Goal: Task Accomplishment & Management: Manage account settings

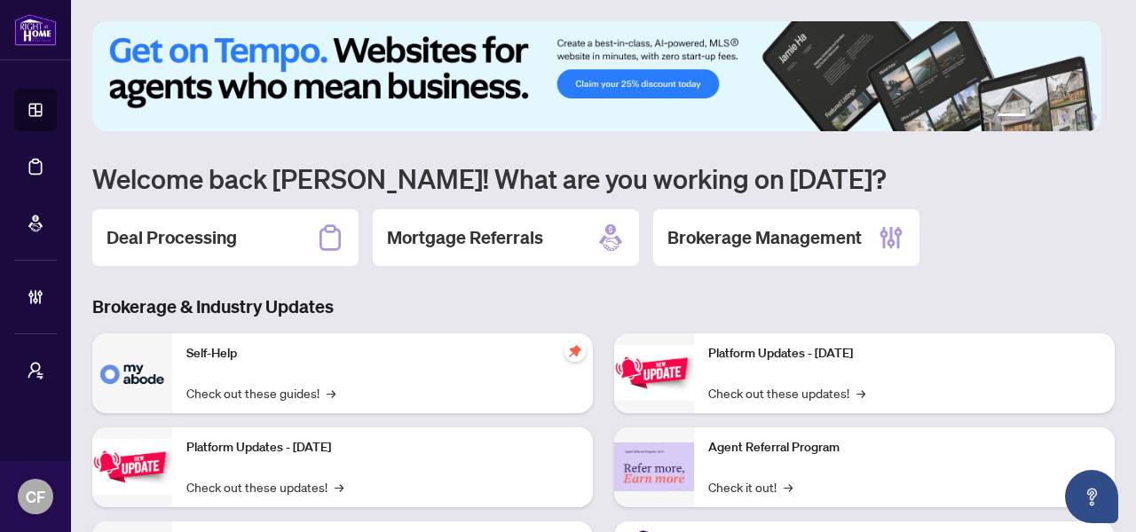
click at [243, 227] on div "Deal Processing" at bounding box center [225, 237] width 266 height 57
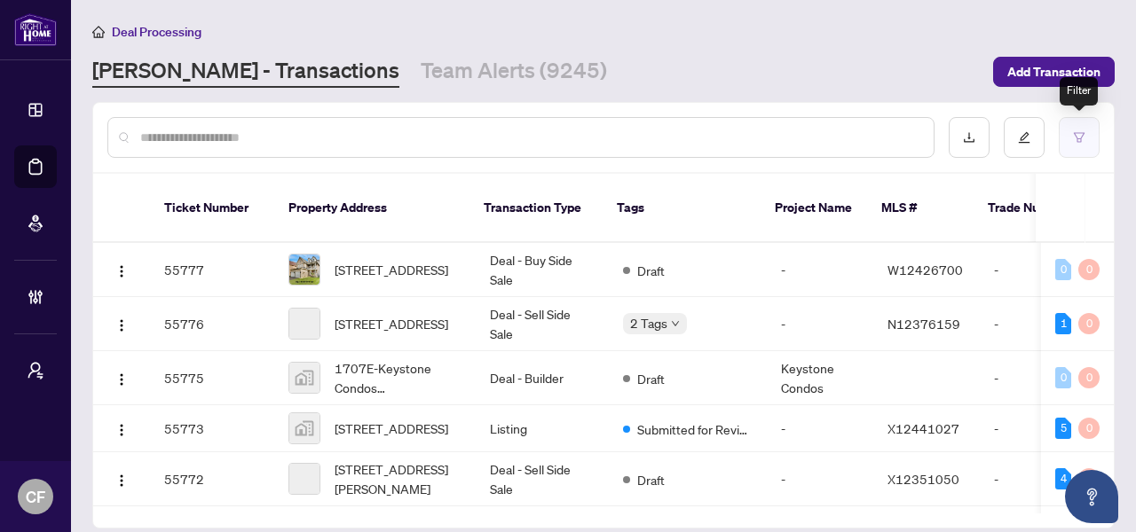
click at [1097, 138] on button "button" at bounding box center [1079, 137] width 41 height 41
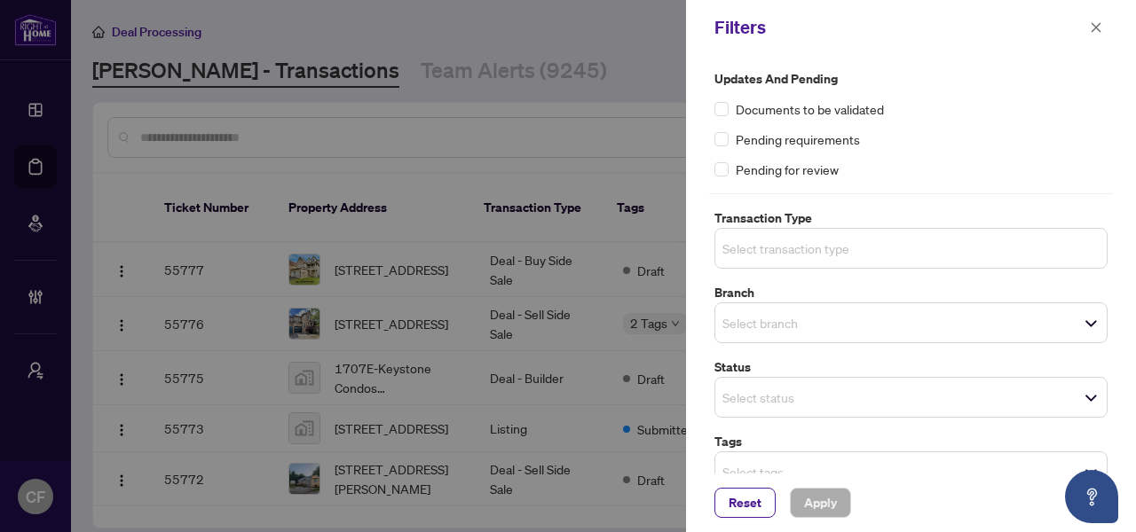
click at [796, 243] on div "Select transaction type Select All 13 Listing Listing - Lease Deal - Buy Side L…" at bounding box center [910, 248] width 393 height 41
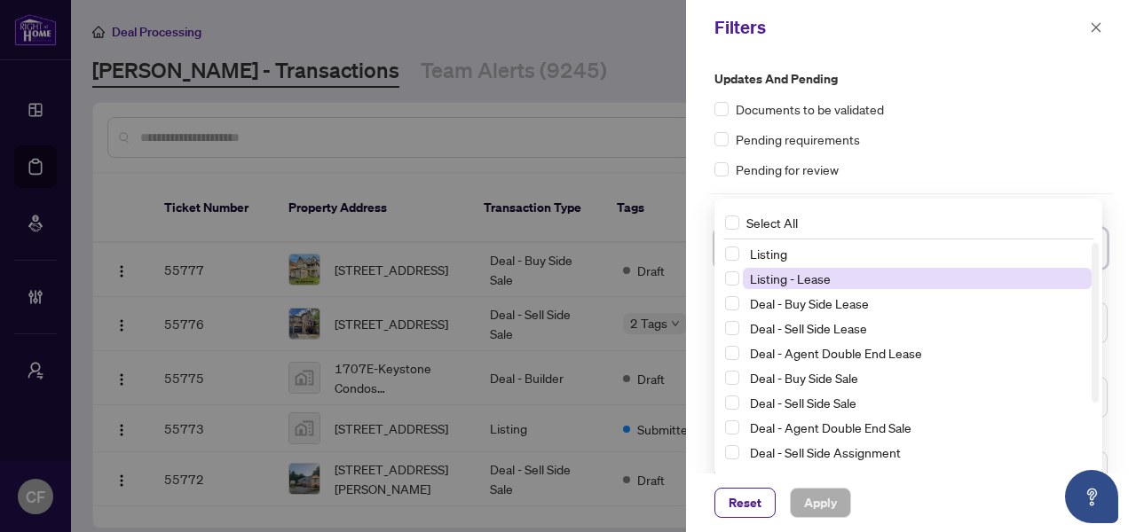
click at [832, 280] on span "Listing - Lease" at bounding box center [917, 278] width 349 height 21
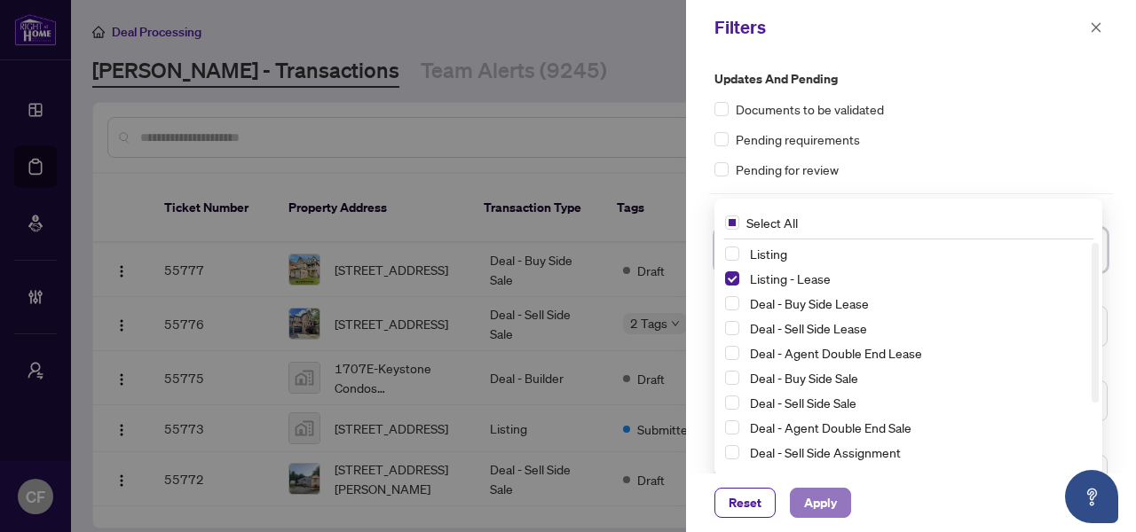
click at [831, 499] on span "Apply" at bounding box center [820, 503] width 33 height 28
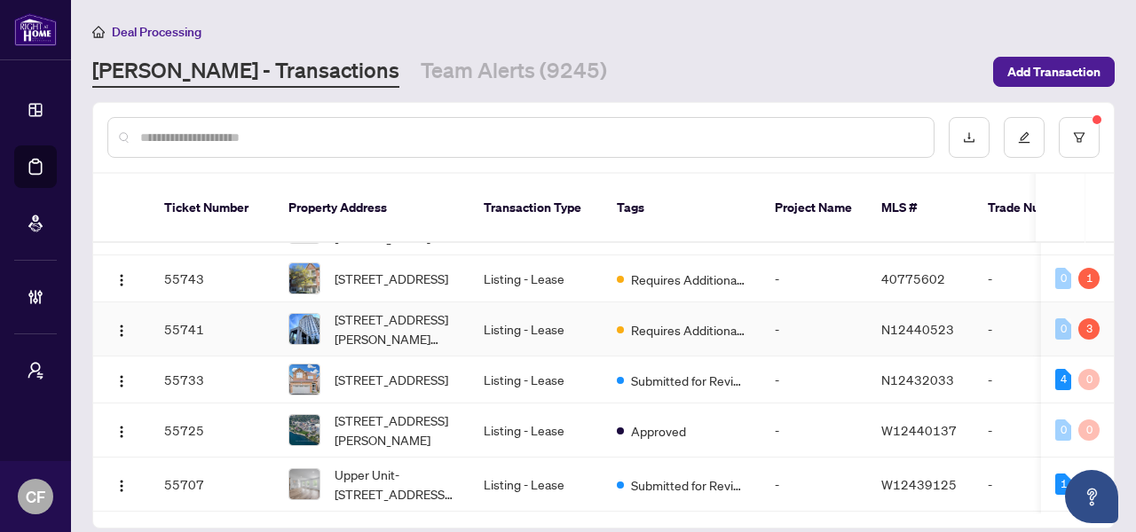
scroll to position [196, 0]
click at [535, 436] on td "Listing - Lease" at bounding box center [535, 432] width 133 height 54
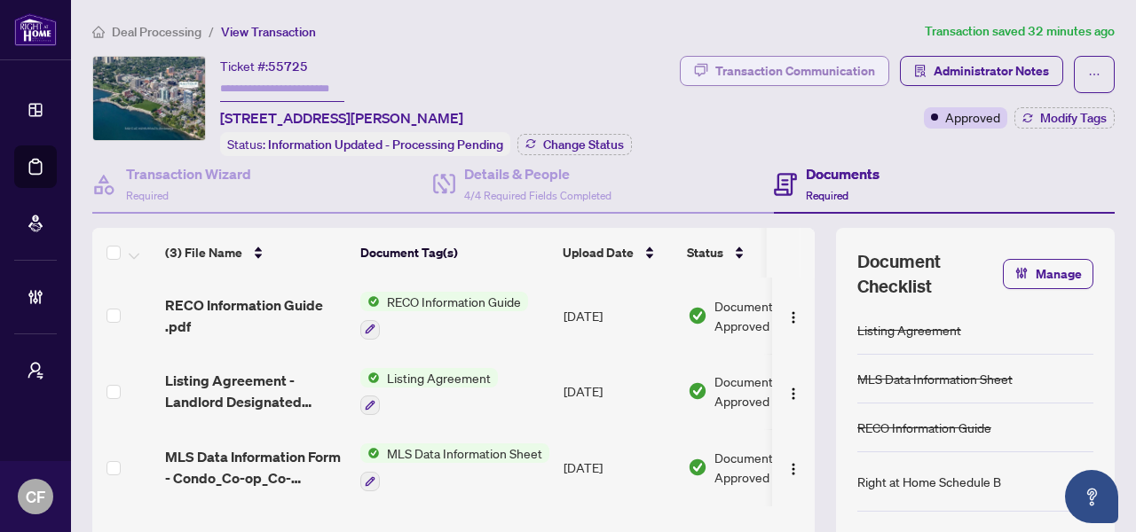
click at [829, 66] on div "Transaction Communication" at bounding box center [795, 71] width 160 height 28
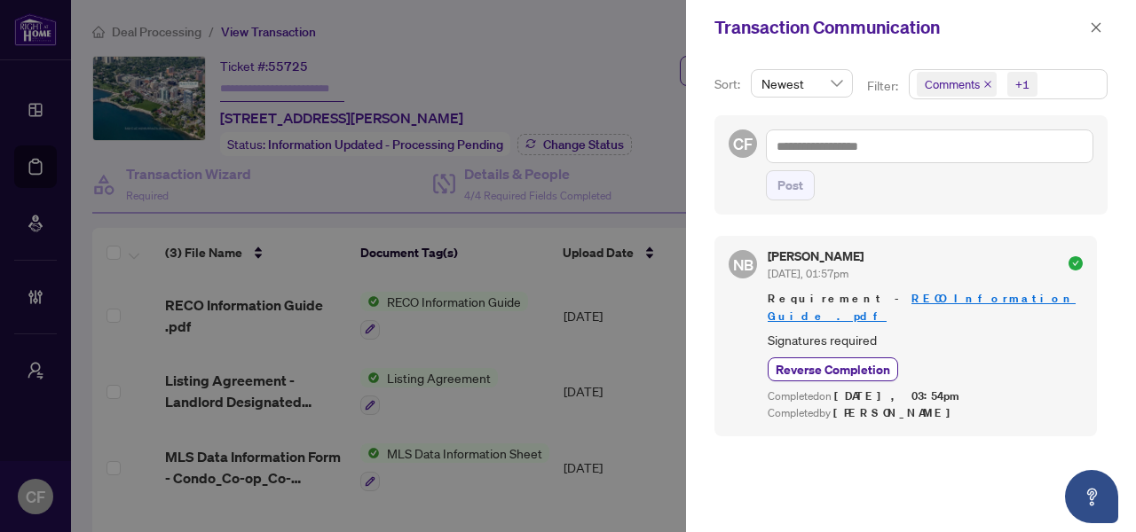
drag, startPoint x: 1099, startPoint y: 27, endPoint x: 1053, endPoint y: 20, distance: 46.6
click at [1099, 27] on icon "close" at bounding box center [1096, 27] width 12 height 12
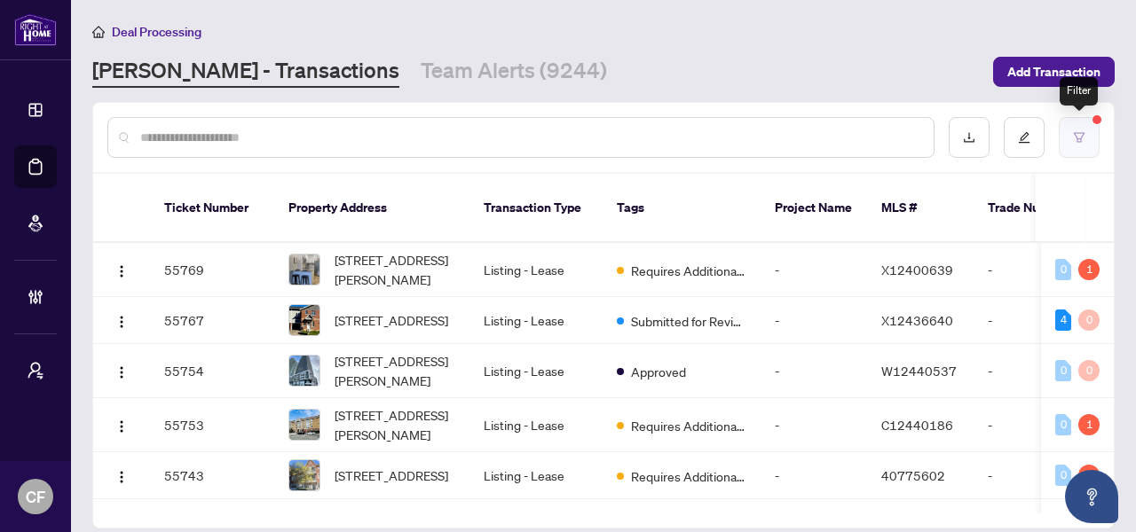
click at [1082, 140] on icon "filter" at bounding box center [1079, 137] width 12 height 12
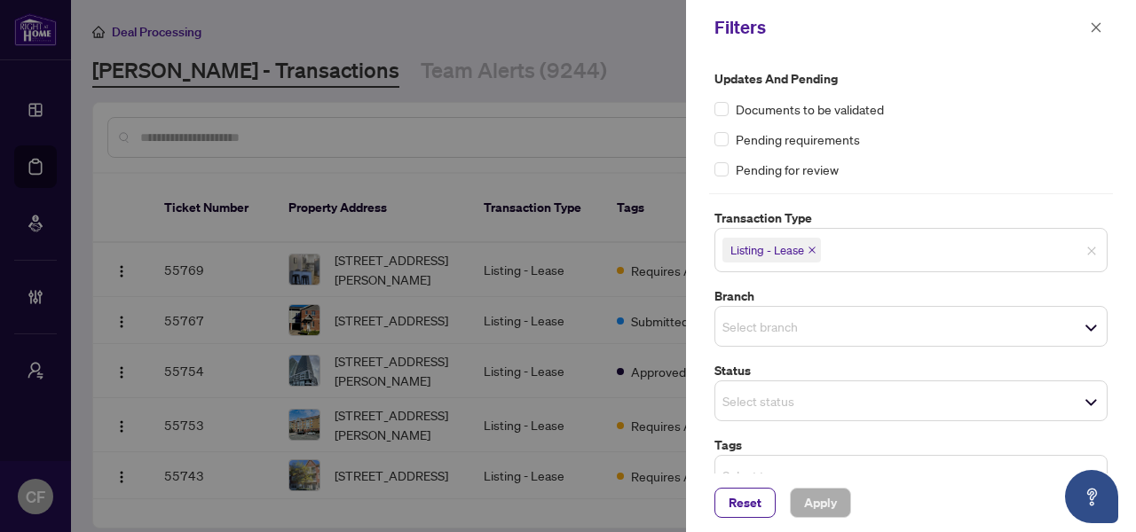
click at [875, 255] on div "Listing - Lease" at bounding box center [910, 250] width 393 height 44
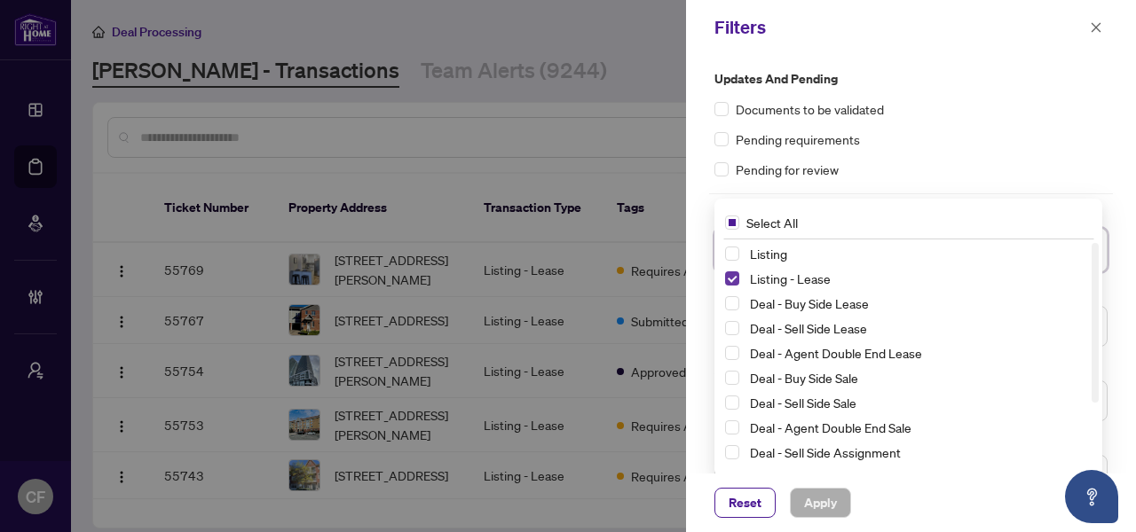
click at [734, 280] on span "Select Listing - Lease" at bounding box center [732, 279] width 14 height 14
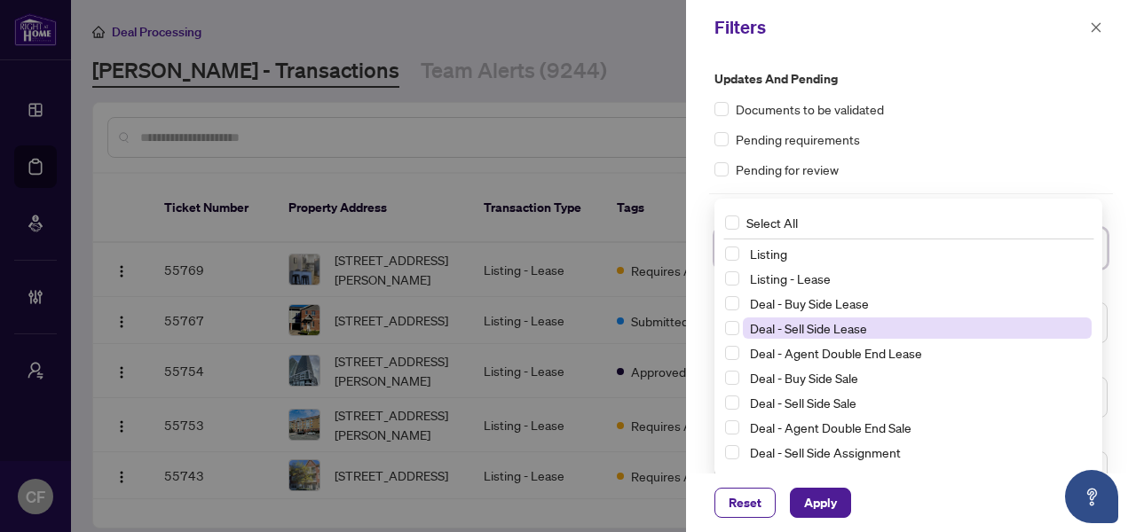
click at [857, 334] on span "Deal - Sell Side Lease" at bounding box center [808, 328] width 117 height 16
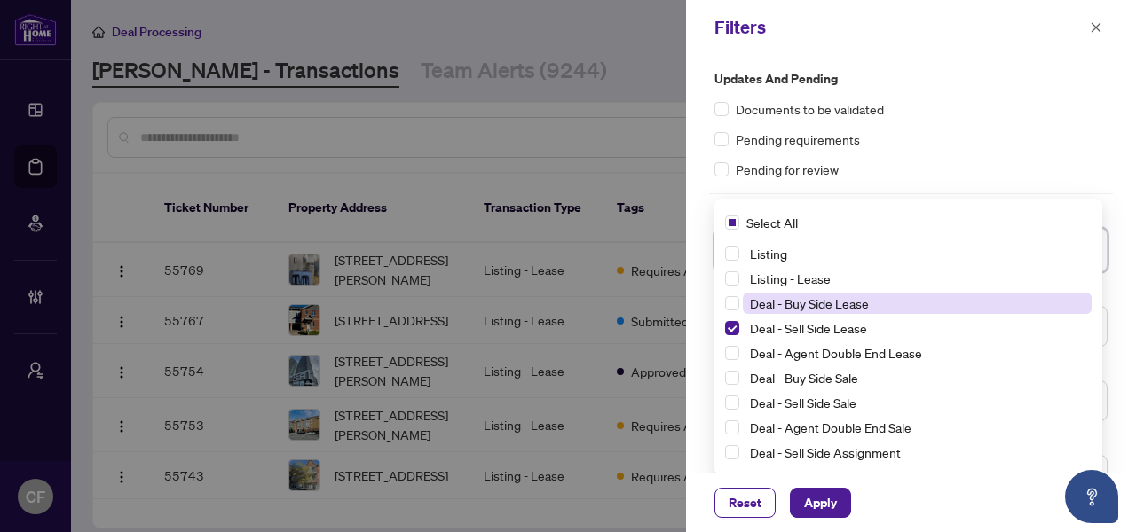
click at [877, 312] on span "Deal - Buy Side Lease" at bounding box center [917, 303] width 349 height 21
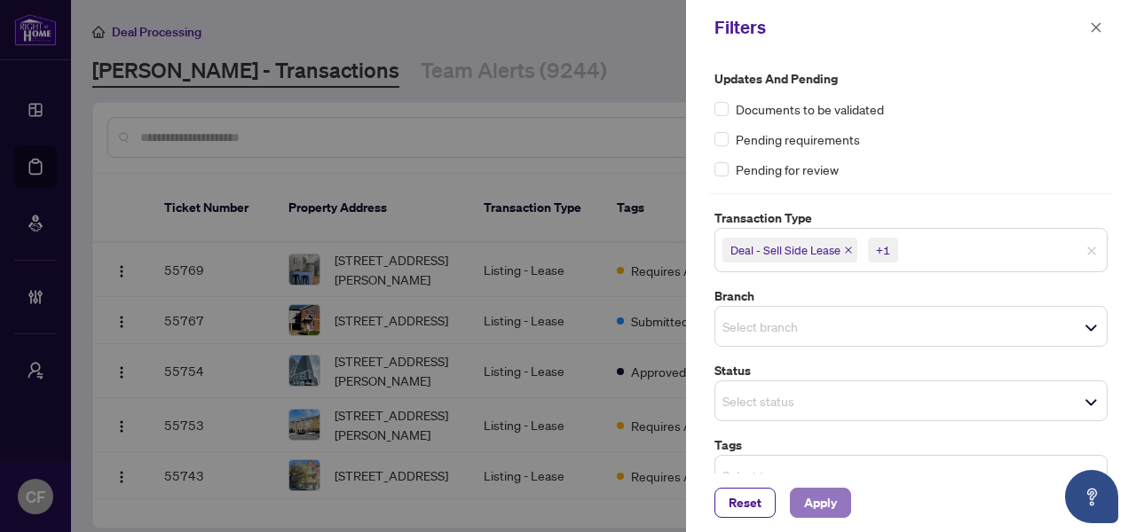
click at [836, 509] on span "Apply" at bounding box center [820, 503] width 33 height 28
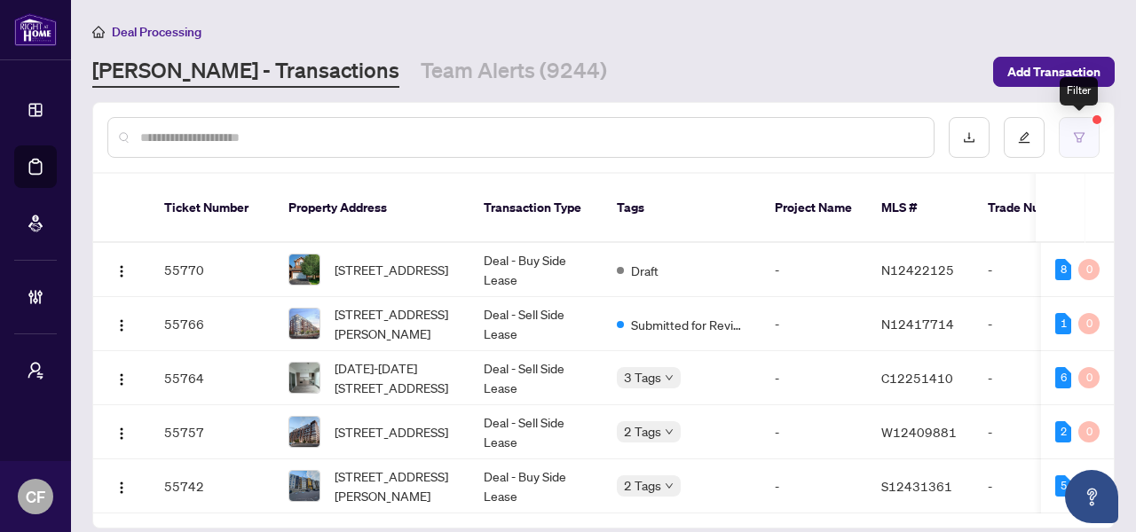
click at [1082, 137] on icon "filter" at bounding box center [1079, 137] width 12 height 12
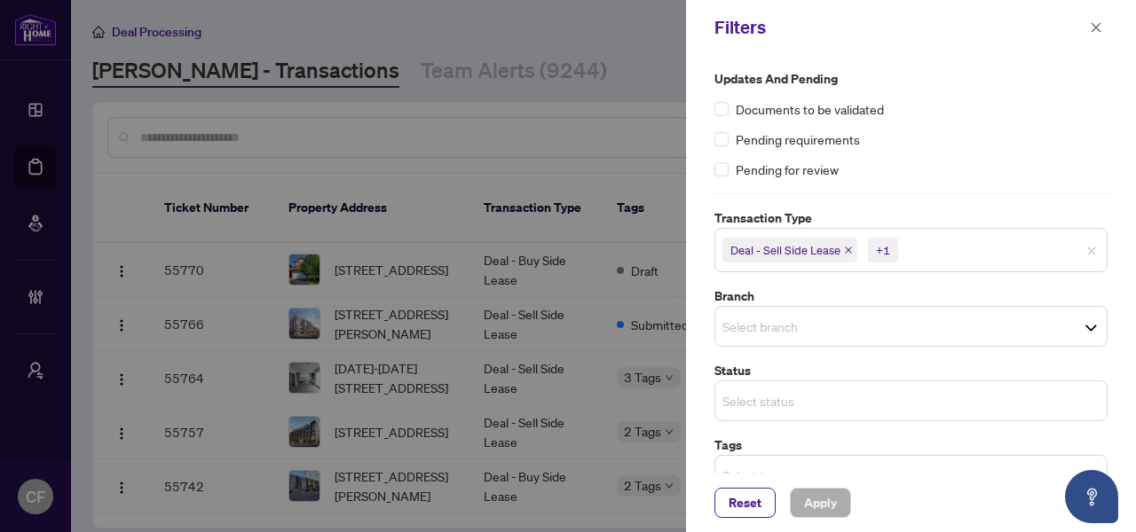
click at [788, 404] on input "search" at bounding box center [784, 400] width 124 height 21
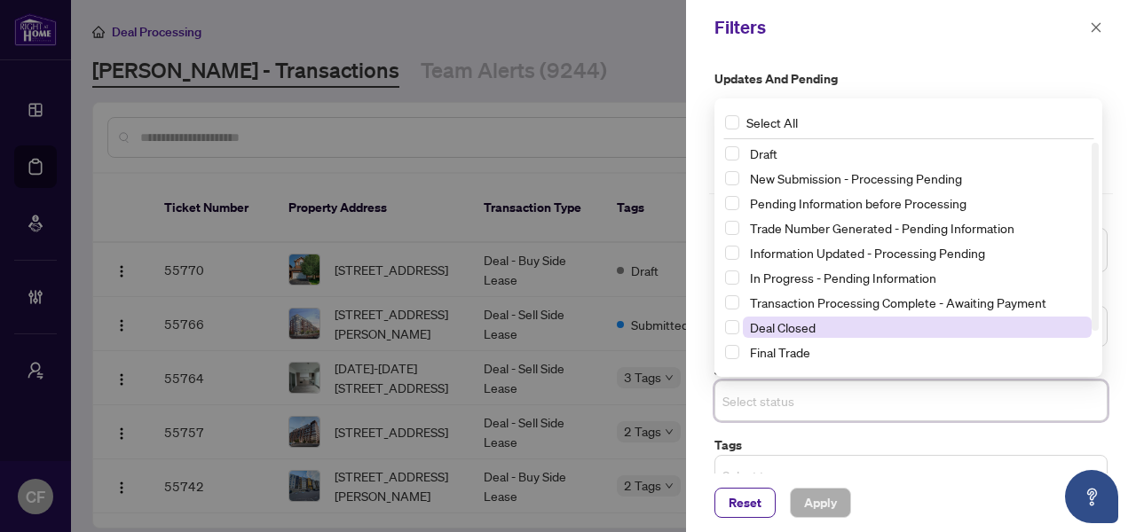
click at [801, 325] on span "Deal Closed" at bounding box center [783, 327] width 66 height 16
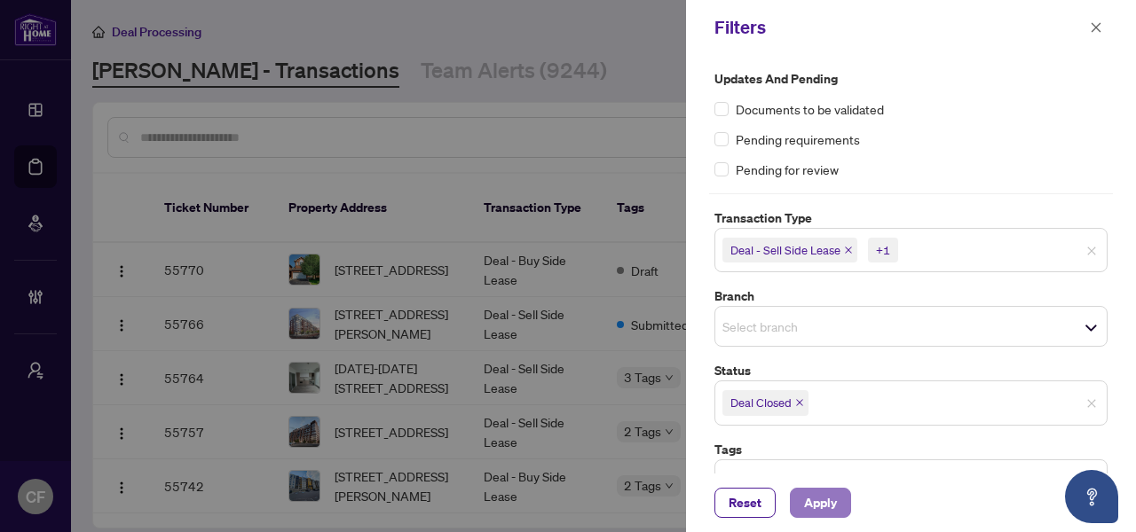
click at [819, 511] on span "Apply" at bounding box center [820, 503] width 33 height 28
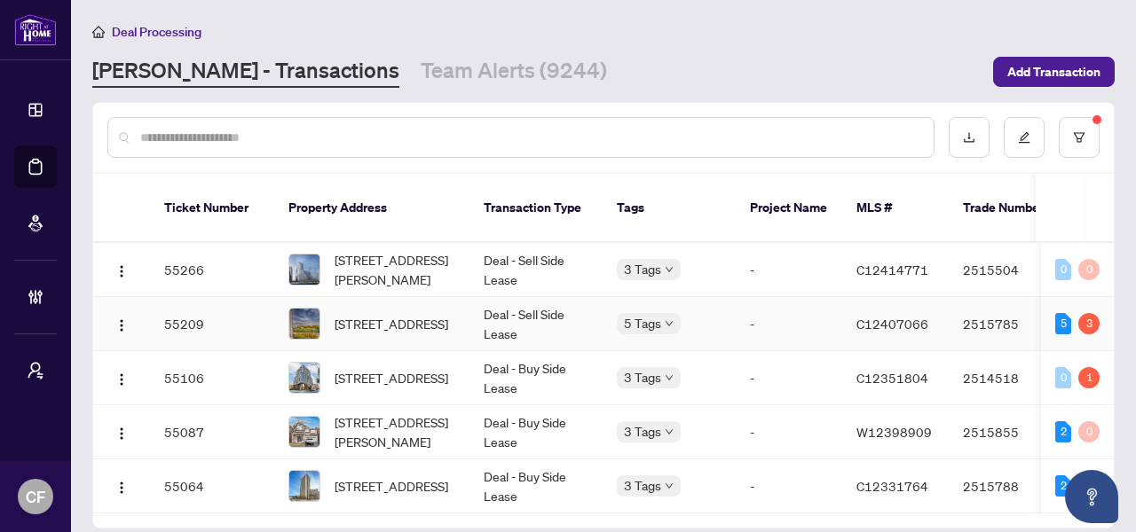
click at [492, 302] on td "Deal - Sell Side Lease" at bounding box center [535, 324] width 133 height 54
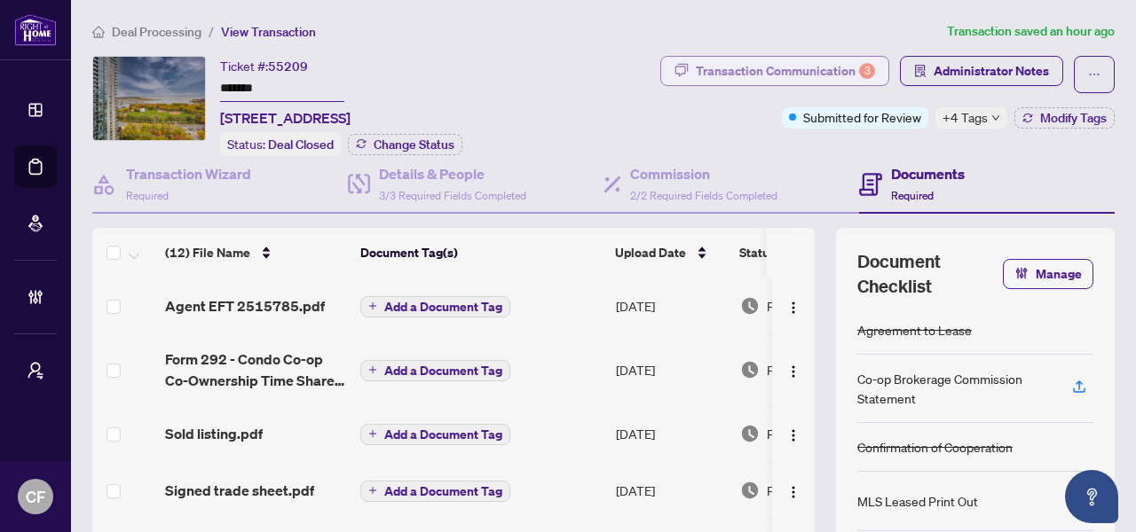
click at [765, 75] on div "Transaction Communication 3" at bounding box center [785, 71] width 179 height 28
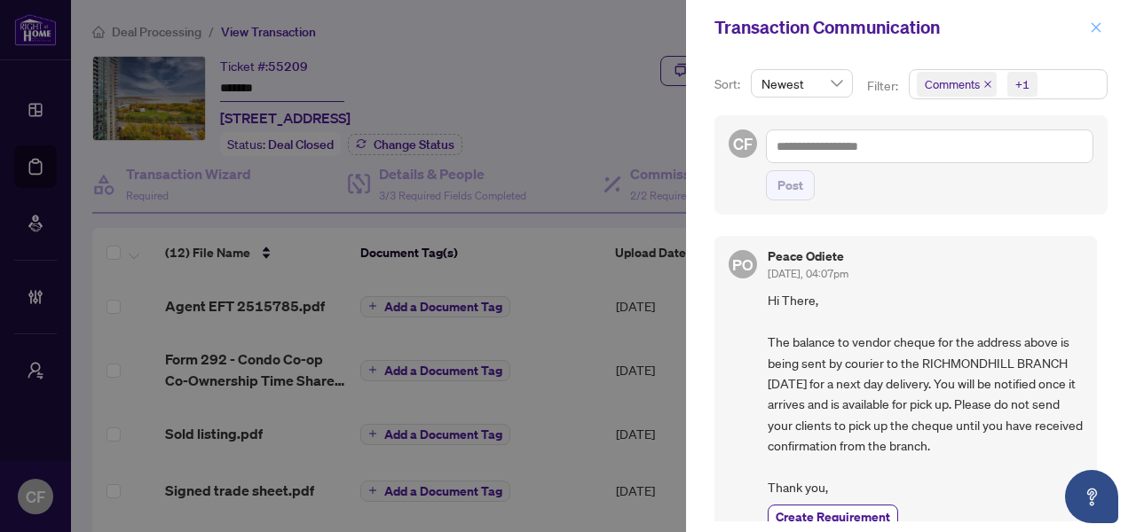
click at [1100, 28] on icon "close" at bounding box center [1096, 27] width 12 height 12
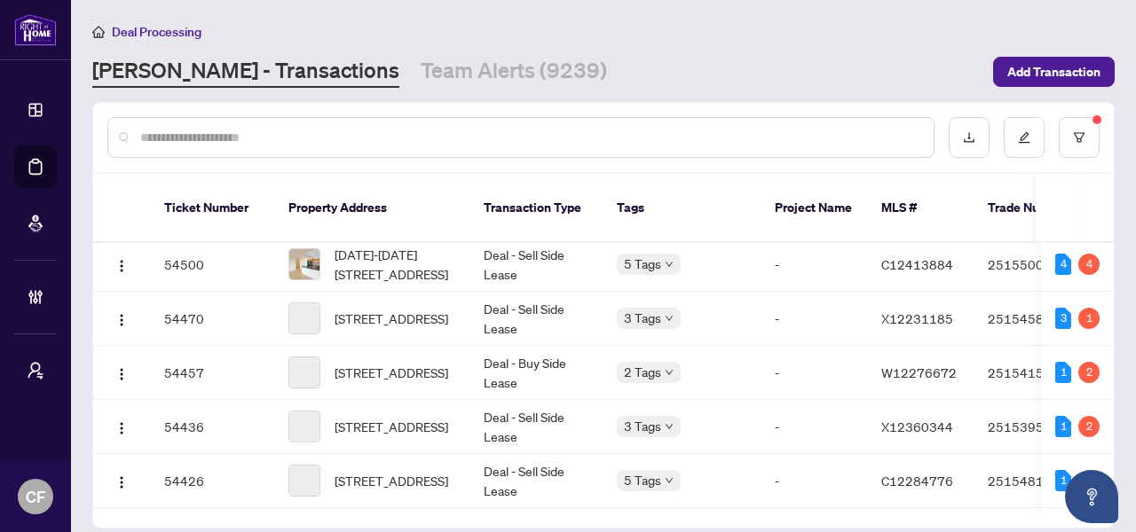
scroll to position [1066, 0]
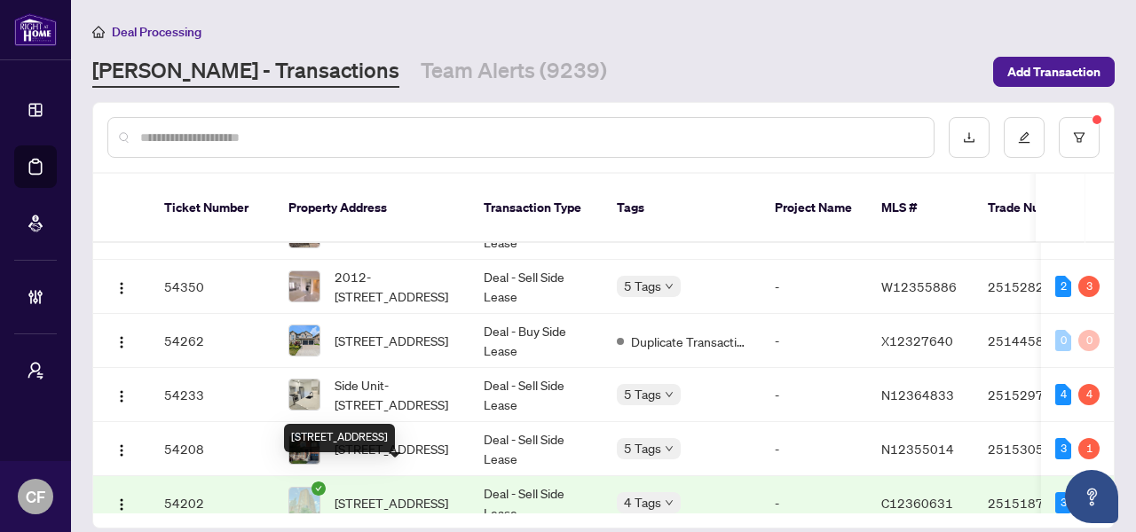
click at [389, 493] on span "[STREET_ADDRESS]" at bounding box center [392, 503] width 114 height 20
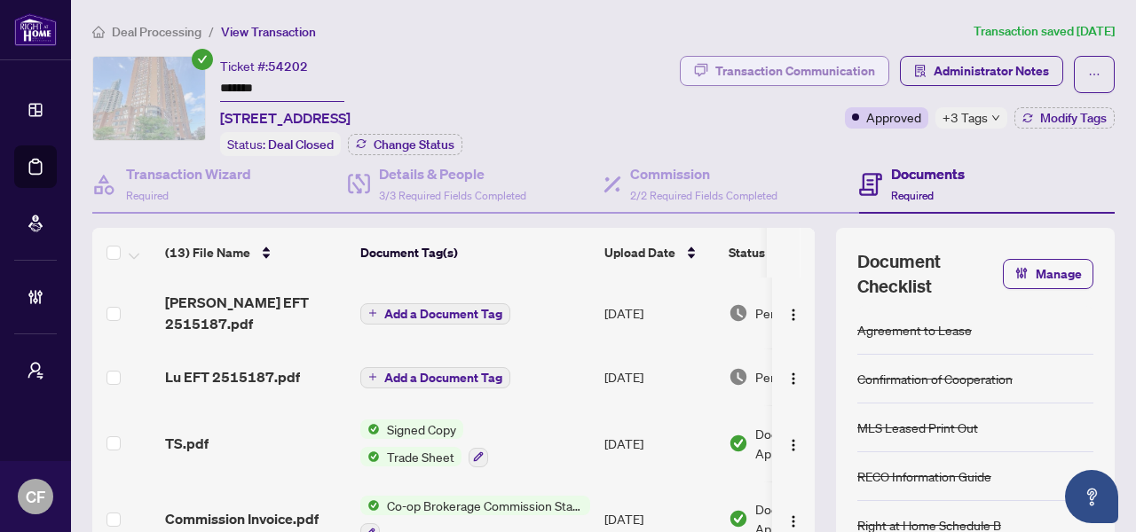
click at [768, 69] on div "Transaction Communication" at bounding box center [795, 71] width 160 height 28
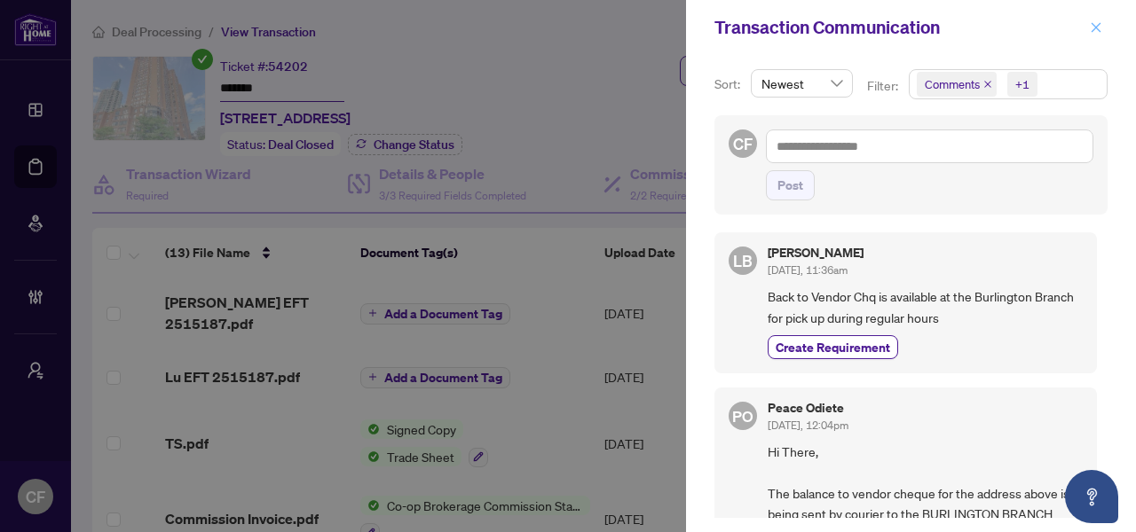
click at [1091, 28] on icon "close" at bounding box center [1096, 27] width 12 height 12
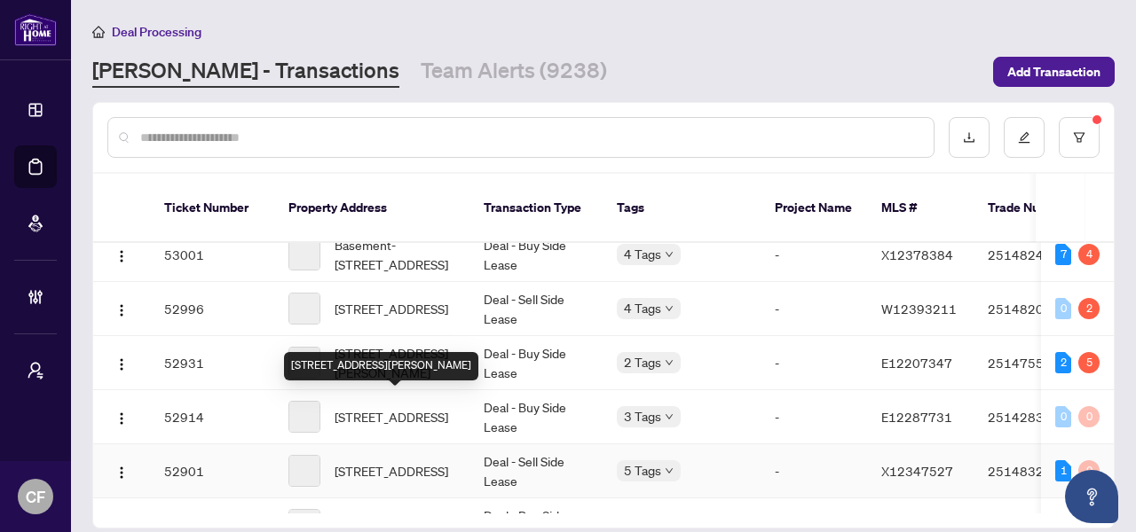
scroll to position [5181, 0]
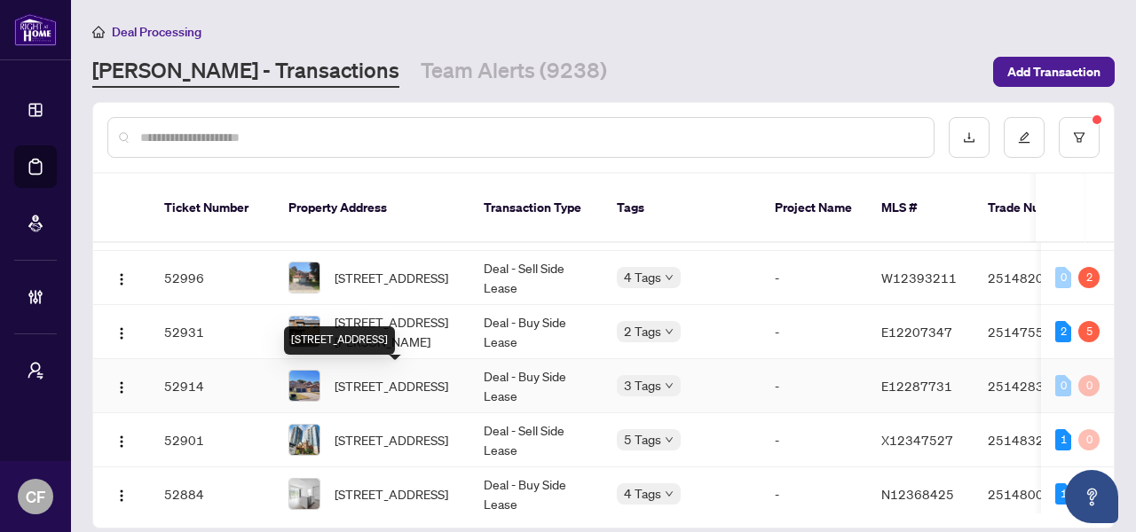
click at [397, 383] on span "[STREET_ADDRESS]" at bounding box center [392, 386] width 114 height 20
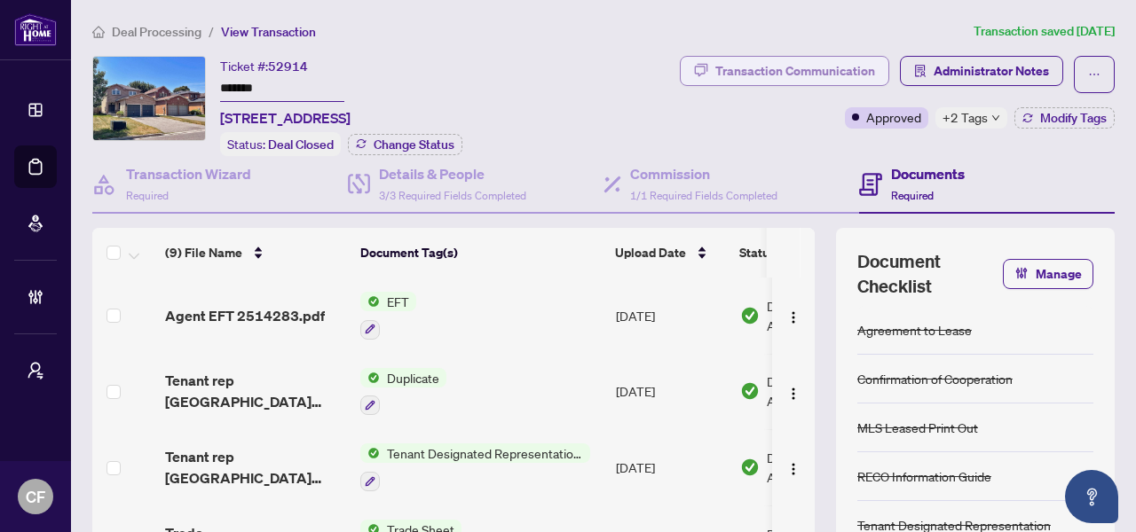
click at [763, 74] on div "Transaction Communication" at bounding box center [795, 71] width 160 height 28
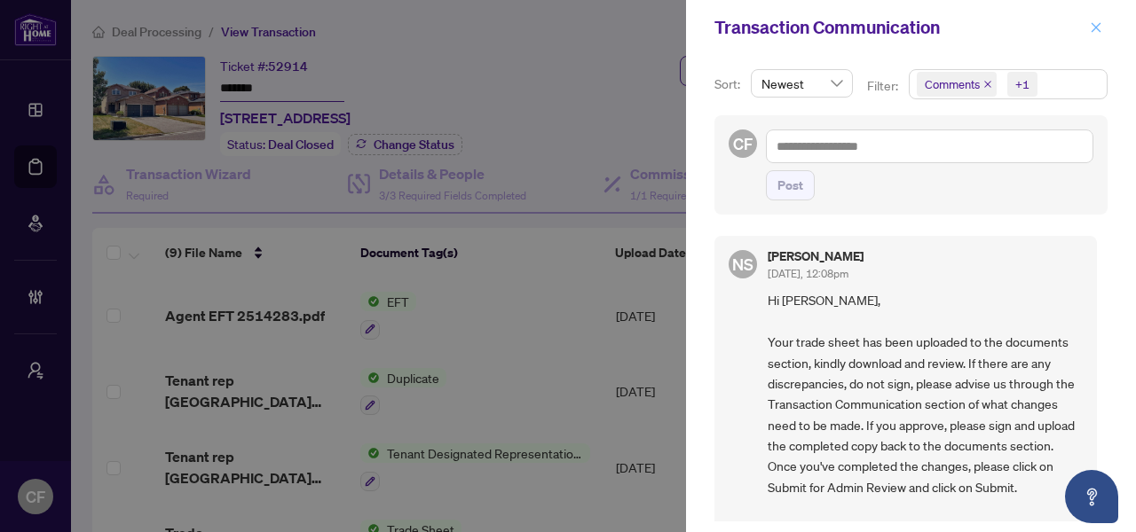
click at [1100, 26] on icon "close" at bounding box center [1096, 27] width 12 height 12
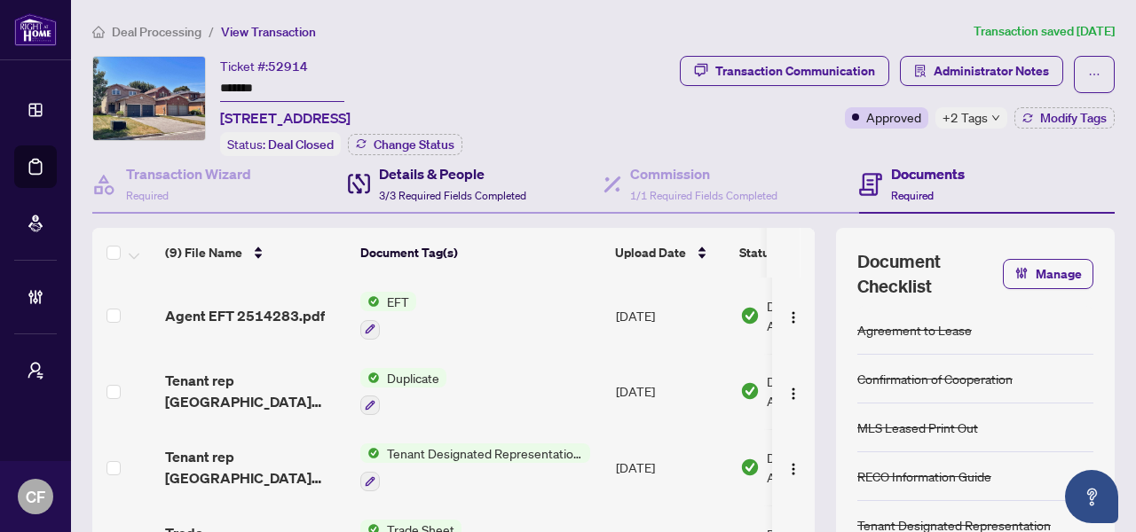
click at [455, 179] on h4 "Details & People" at bounding box center [452, 173] width 147 height 21
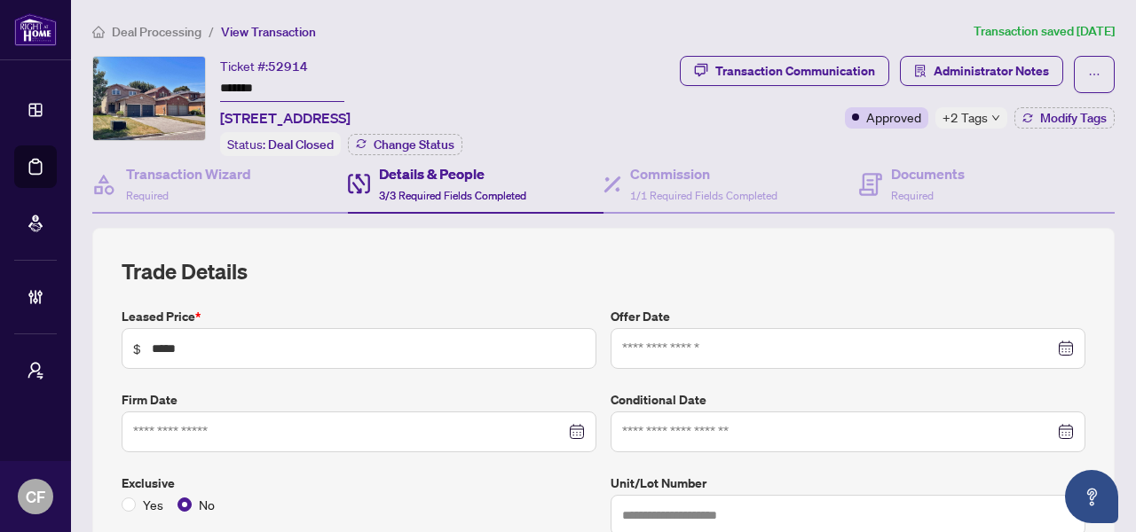
type input "**********"
click at [155, 35] on span "Deal Processing" at bounding box center [157, 32] width 90 height 16
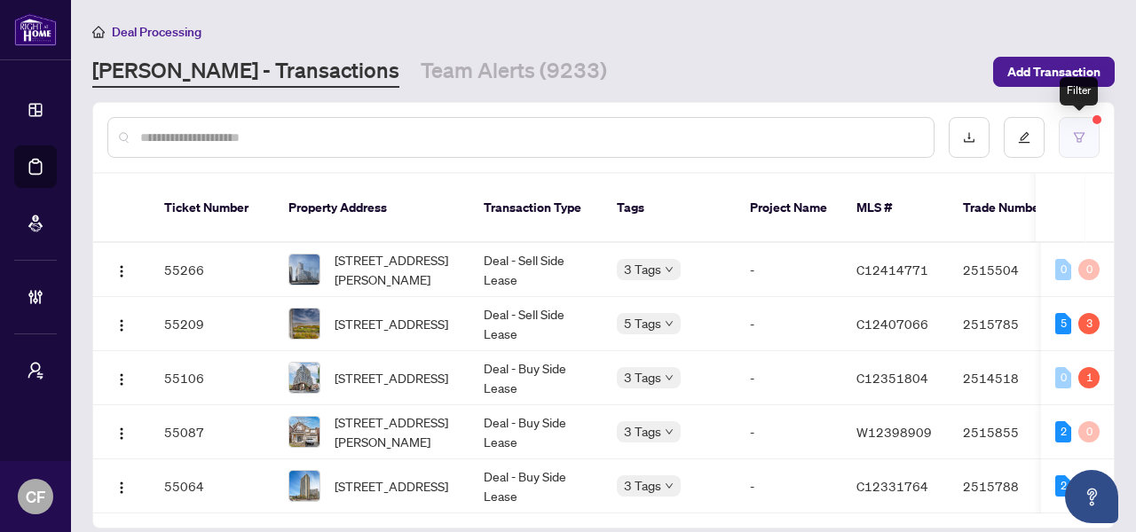
click at [1087, 146] on button "button" at bounding box center [1079, 137] width 41 height 41
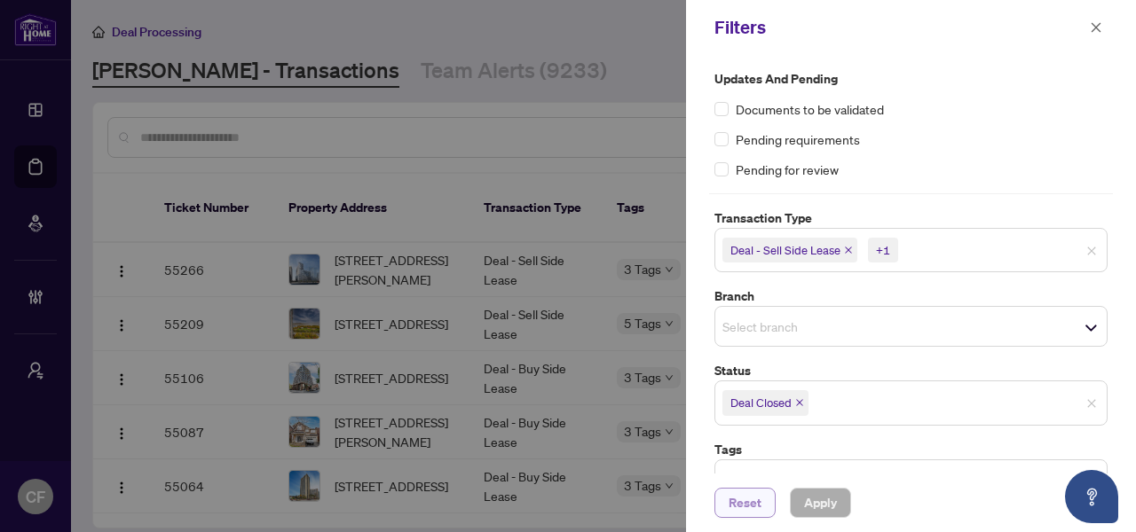
click at [726, 508] on button "Reset" at bounding box center [744, 503] width 61 height 30
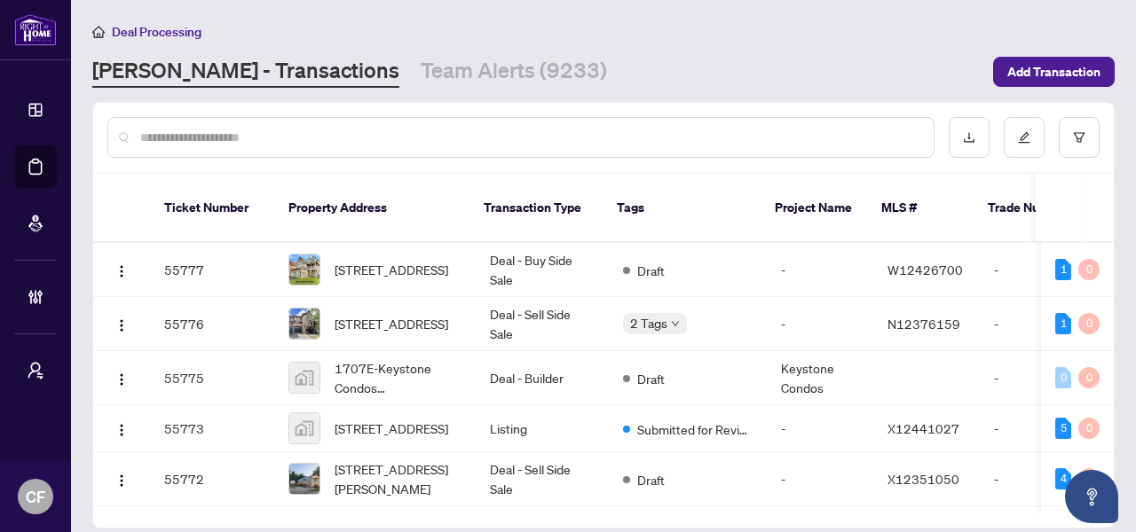
click at [815, 138] on input "text" at bounding box center [529, 138] width 779 height 20
click at [1069, 133] on button "button" at bounding box center [1079, 137] width 41 height 41
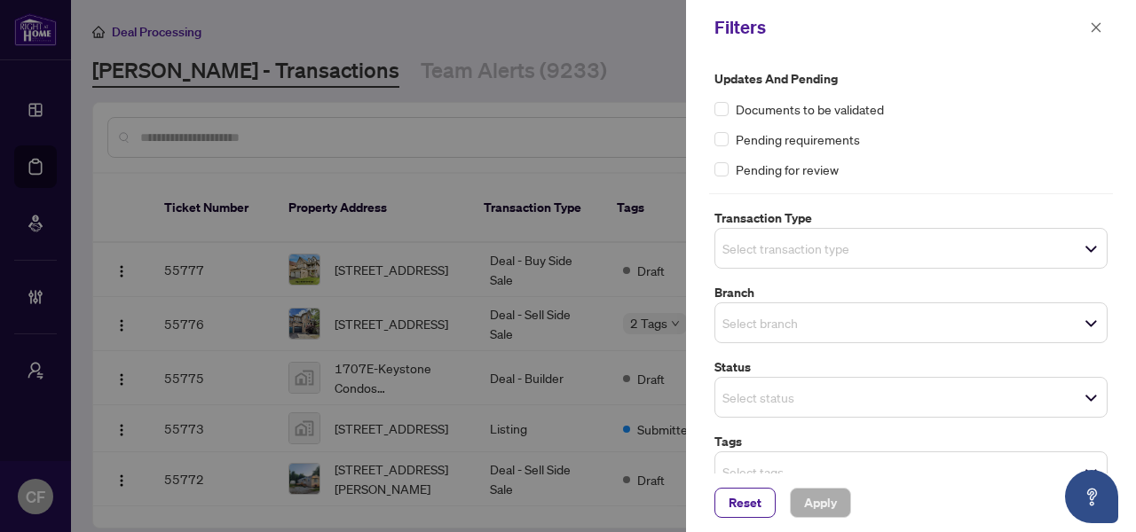
click at [842, 261] on div "Select transaction type" at bounding box center [910, 248] width 393 height 41
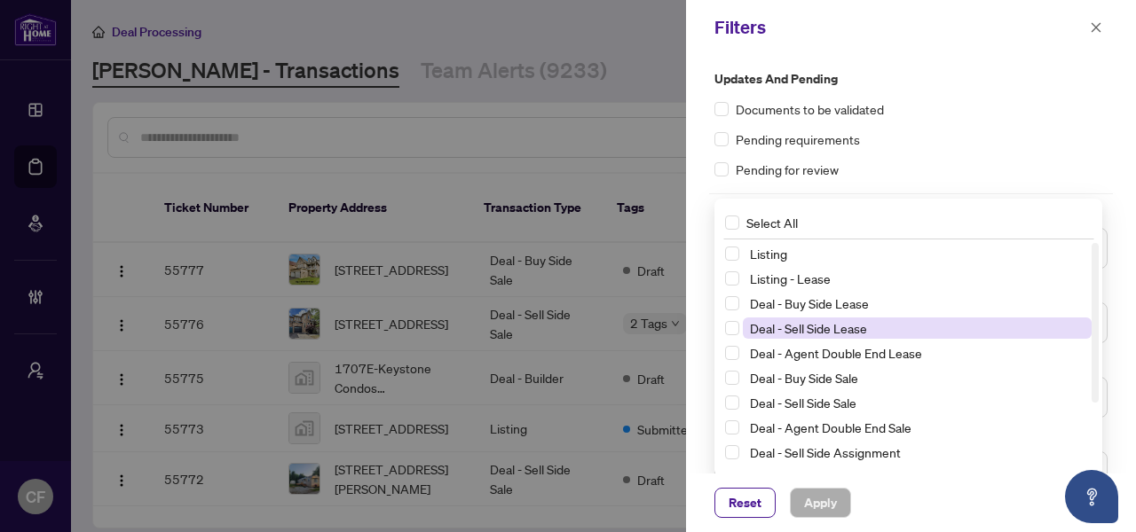
click at [931, 331] on span "Deal - Sell Side Lease" at bounding box center [917, 328] width 349 height 21
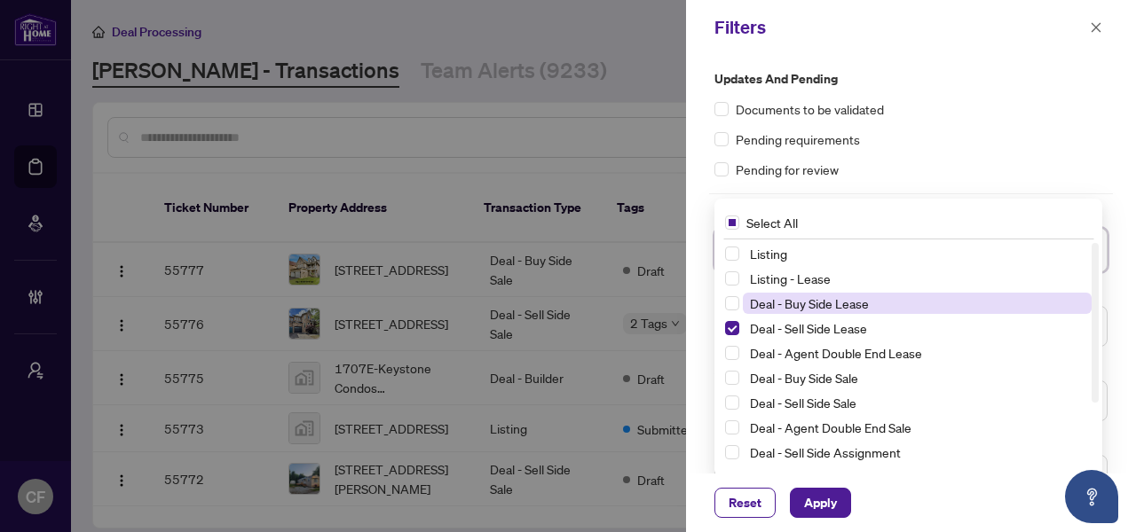
click at [946, 304] on span "Deal - Buy Side Lease" at bounding box center [917, 303] width 349 height 21
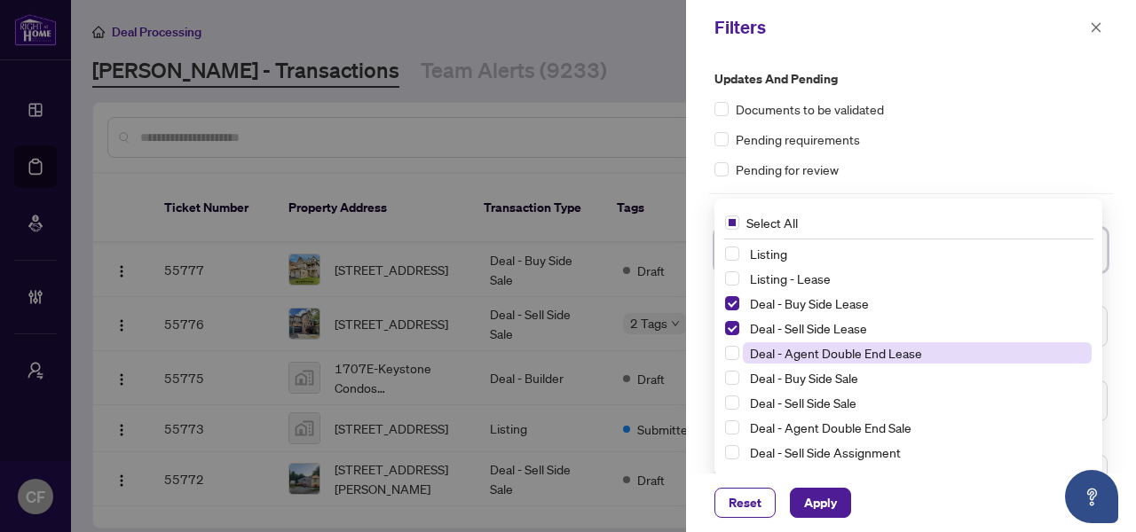
click at [925, 352] on span "Deal - Agent Double End Lease" at bounding box center [917, 353] width 349 height 21
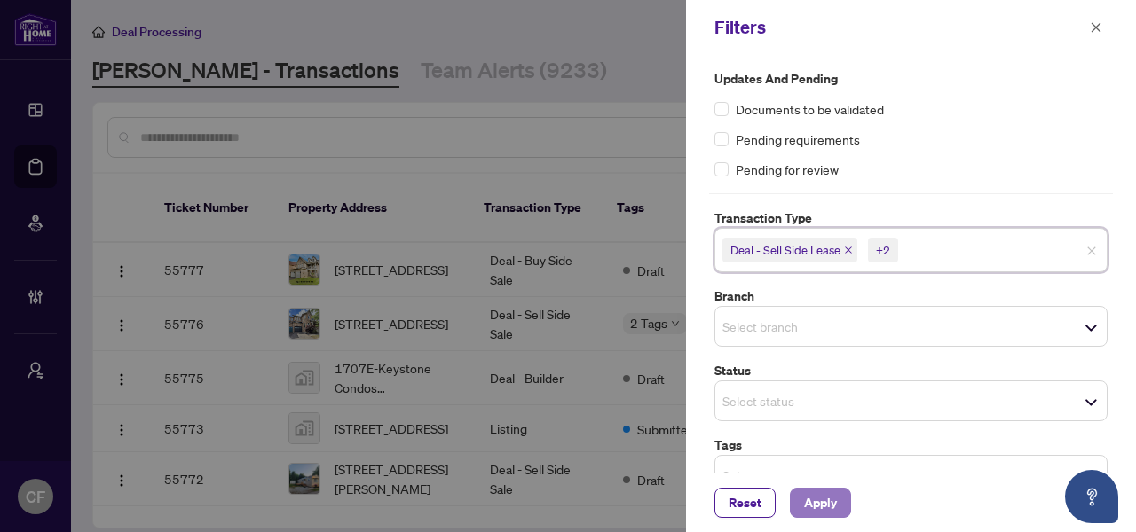
click at [819, 501] on span "Apply" at bounding box center [820, 503] width 33 height 28
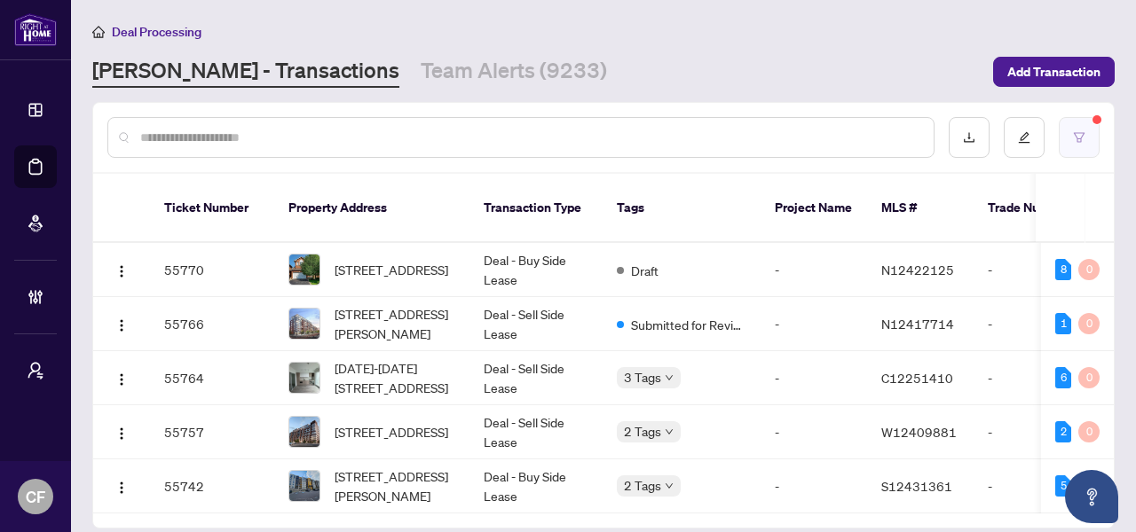
click at [1085, 140] on button "button" at bounding box center [1079, 137] width 41 height 41
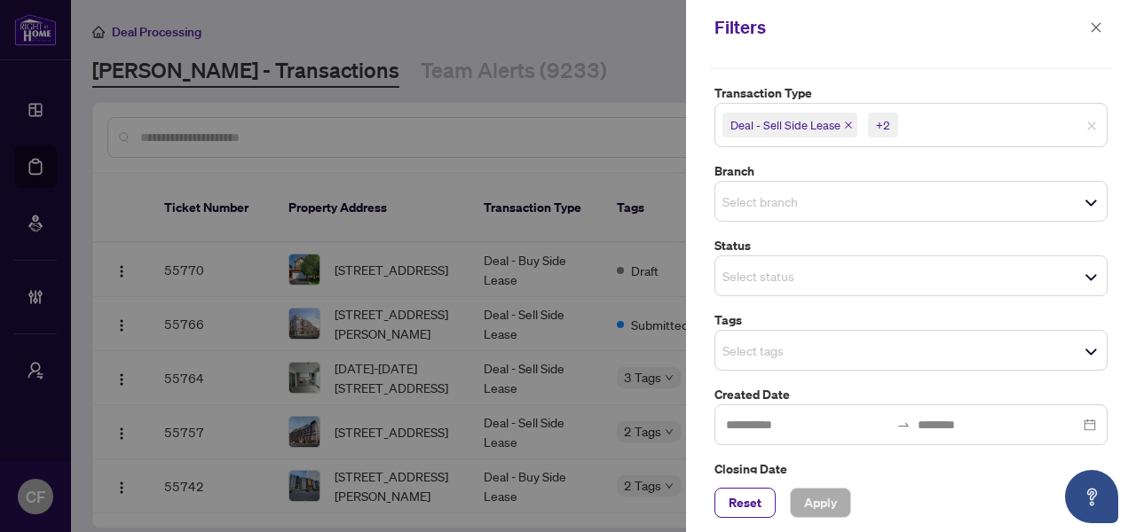
scroll to position [185, 0]
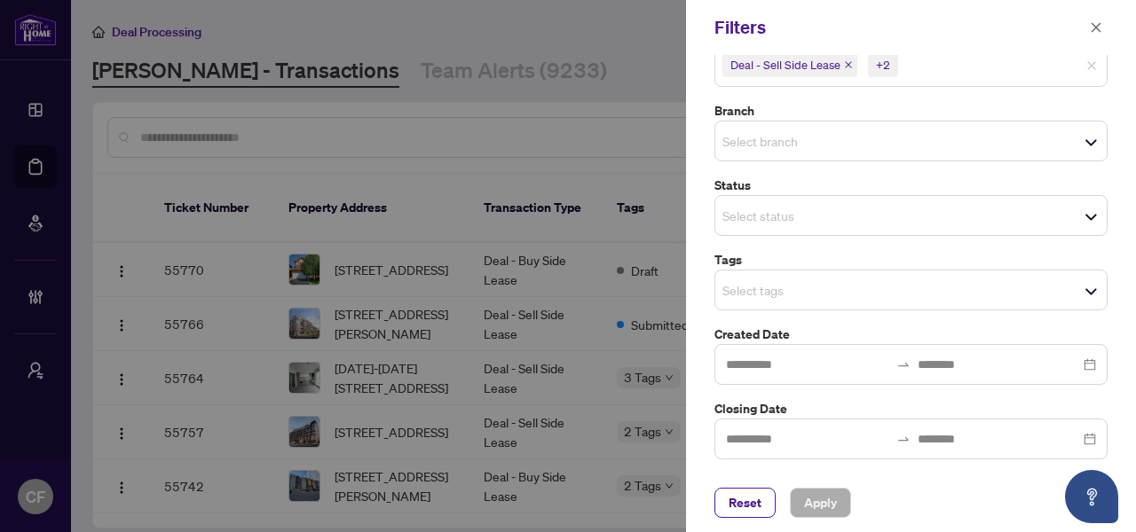
click at [836, 288] on div "Select tags" at bounding box center [910, 290] width 393 height 41
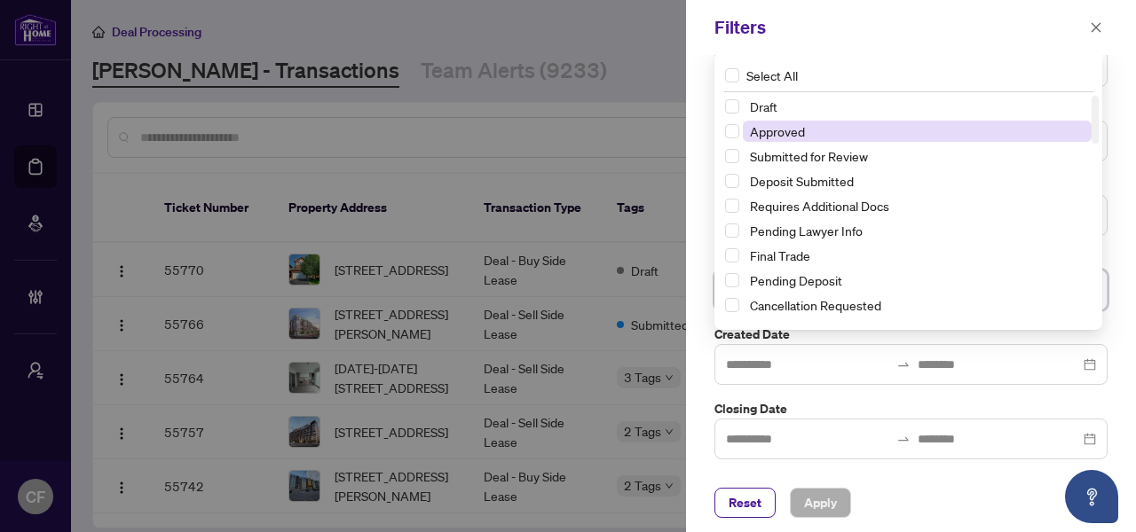
click at [831, 130] on span "Approved" at bounding box center [917, 131] width 349 height 21
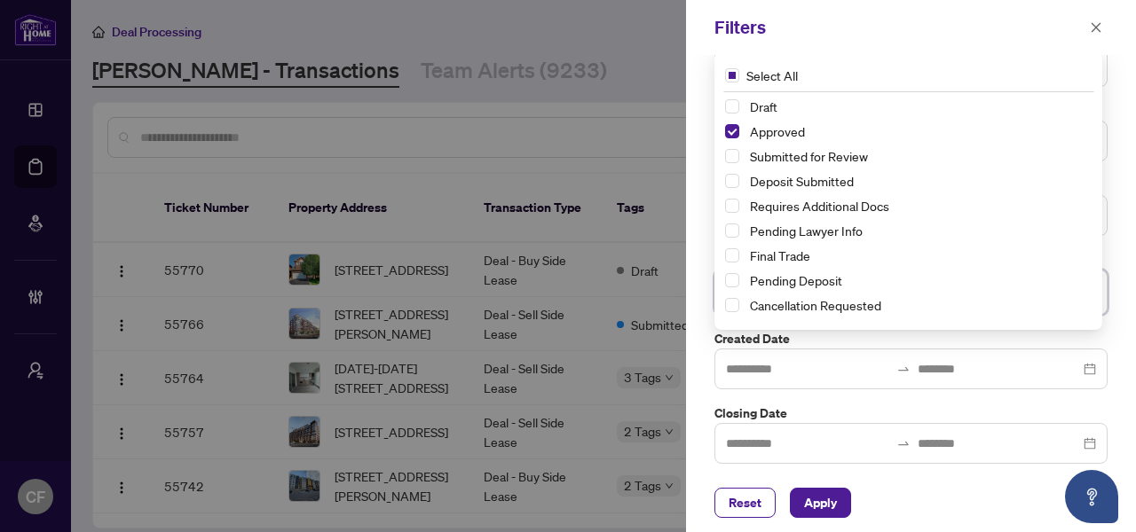
click at [890, 519] on div "Reset Apply" at bounding box center [911, 503] width 450 height 59
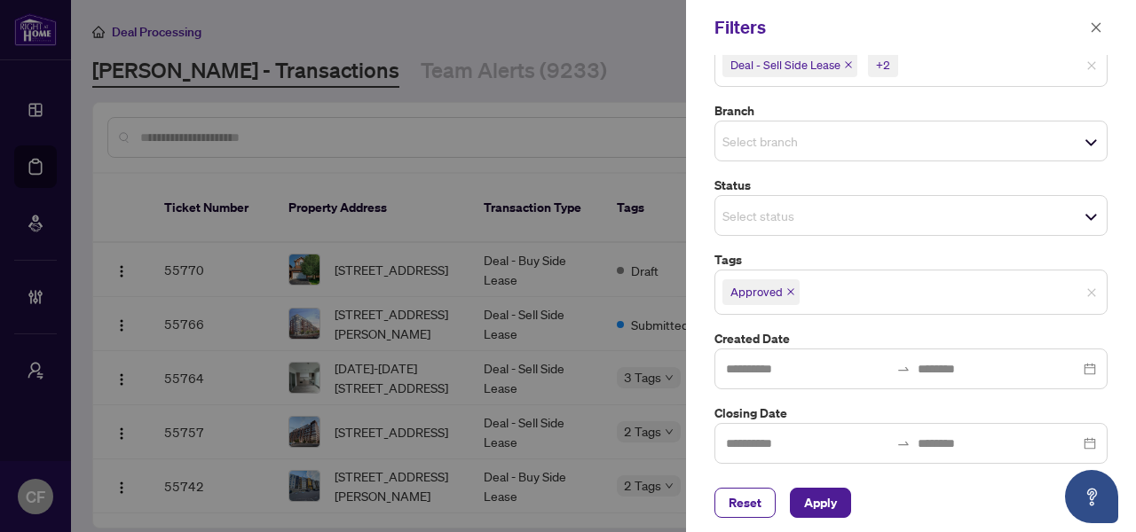
click at [823, 230] on div "Select status" at bounding box center [910, 215] width 393 height 41
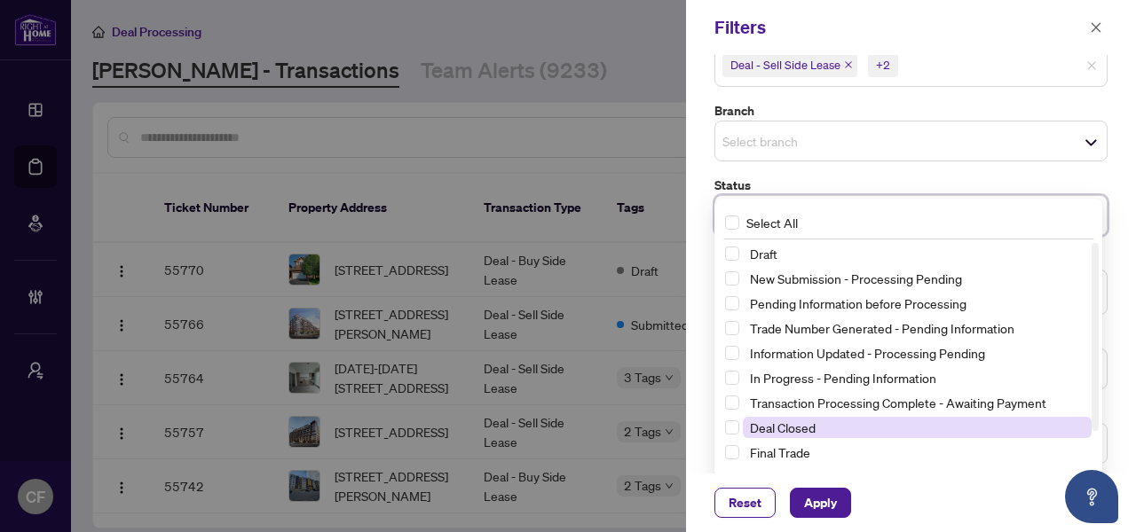
click at [837, 435] on span "Deal Closed" at bounding box center [917, 427] width 349 height 21
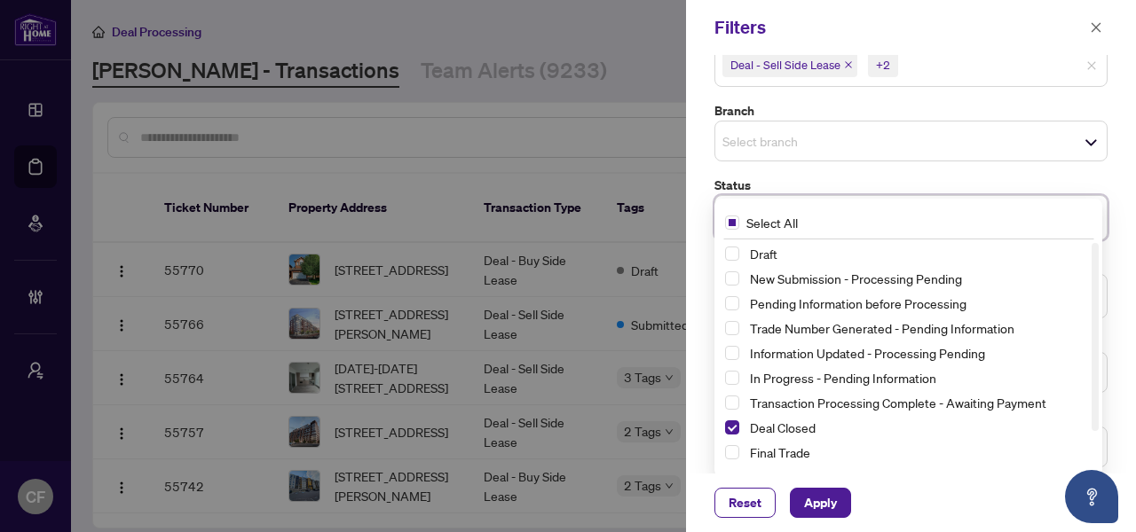
click at [788, 509] on div "Reset Apply" at bounding box center [910, 503] width 393 height 30
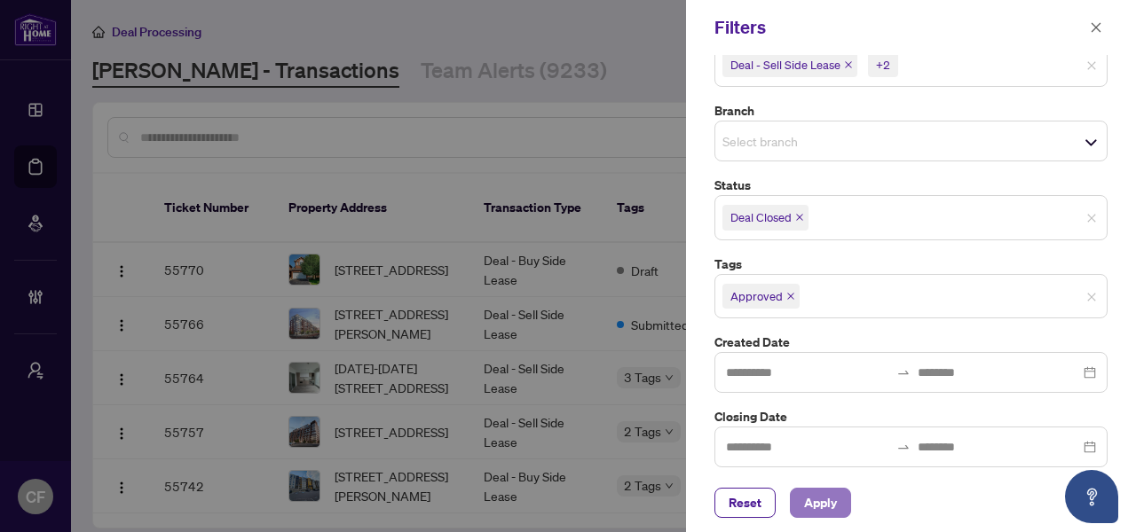
click at [807, 509] on span "Apply" at bounding box center [820, 503] width 33 height 28
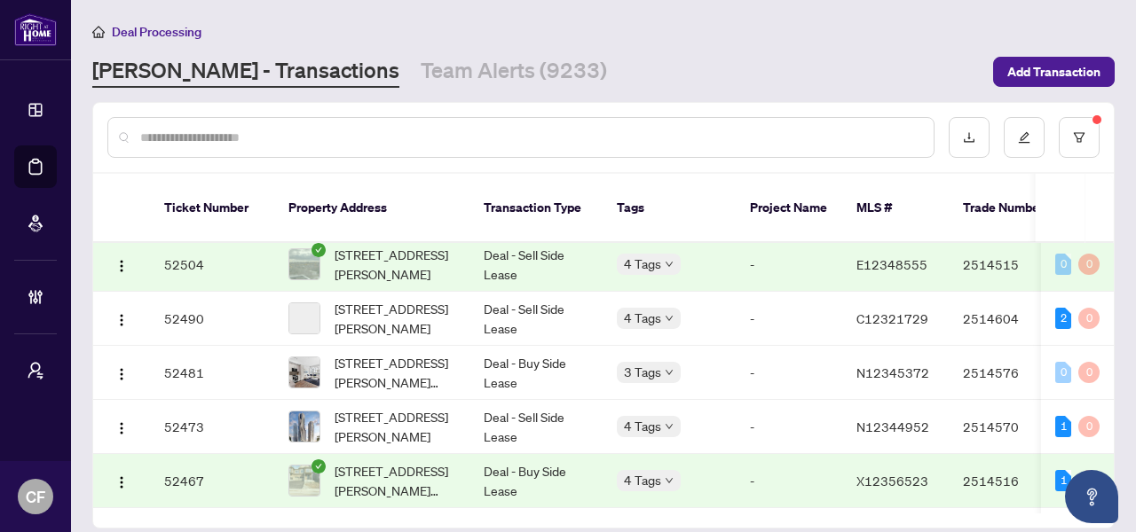
scroll to position [3338, 0]
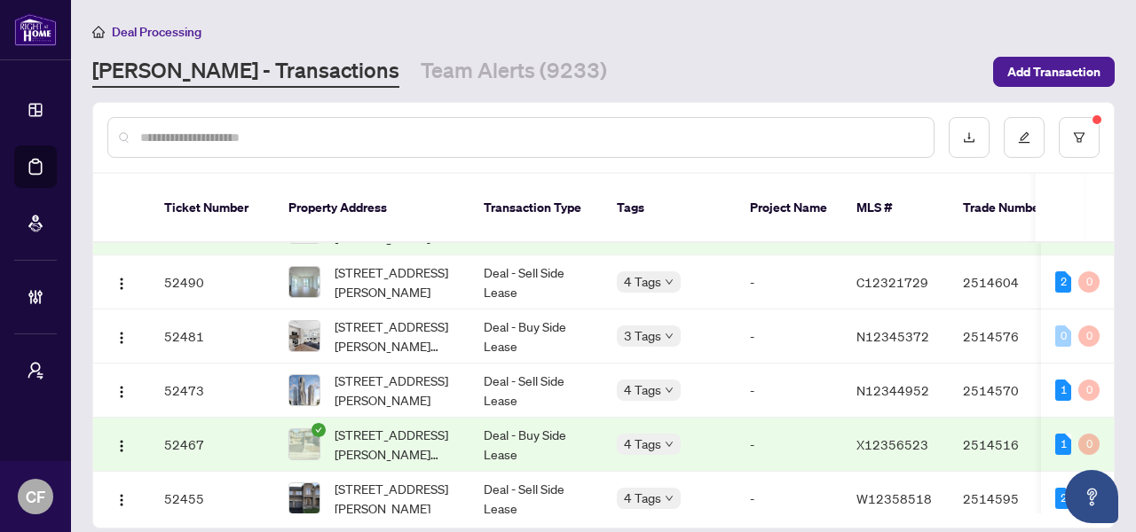
click at [485, 421] on td "Deal - Buy Side Lease" at bounding box center [535, 445] width 133 height 54
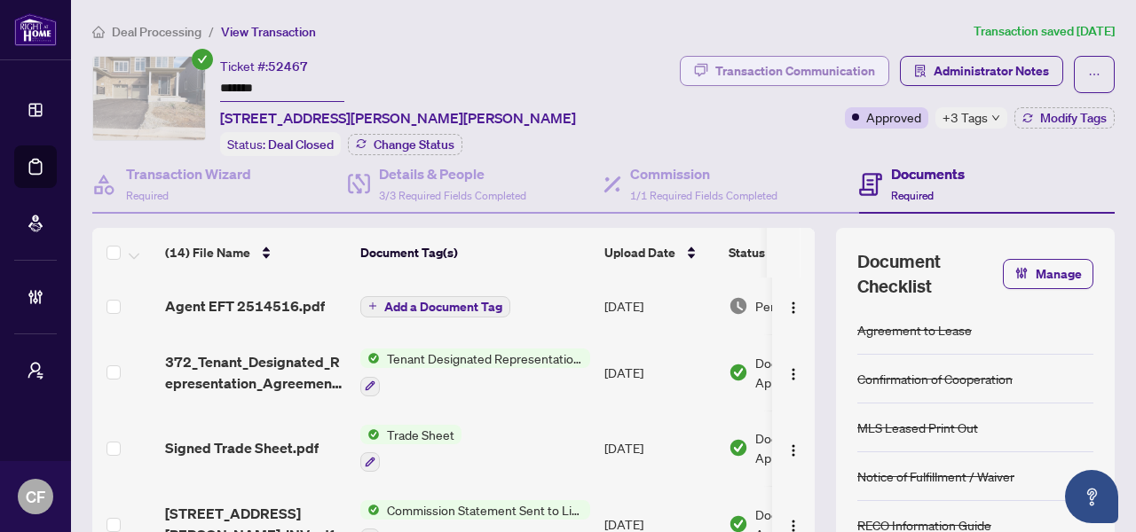
click at [778, 64] on div "Transaction Communication" at bounding box center [795, 71] width 160 height 28
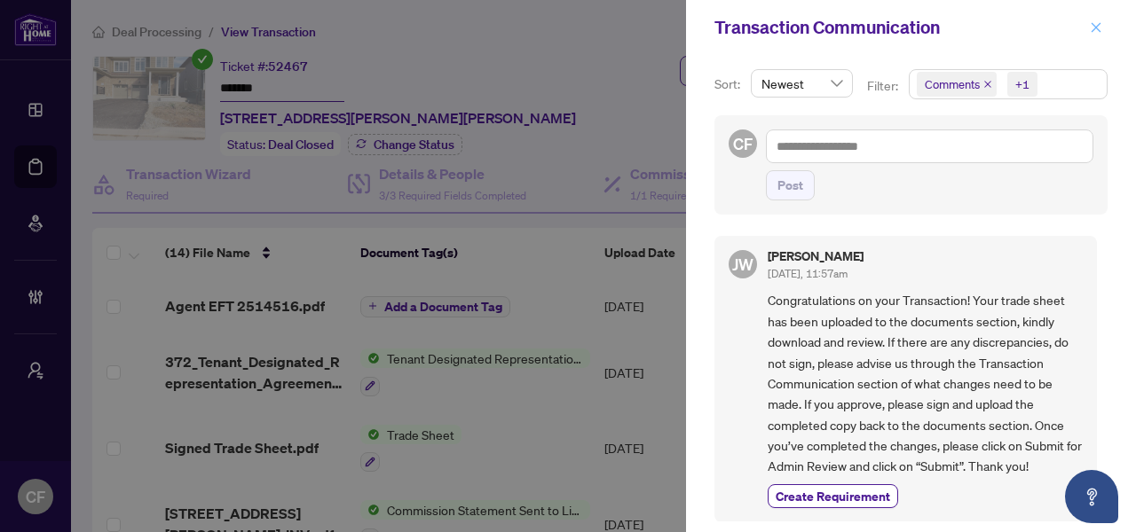
click at [1099, 24] on icon "close" at bounding box center [1096, 27] width 12 height 12
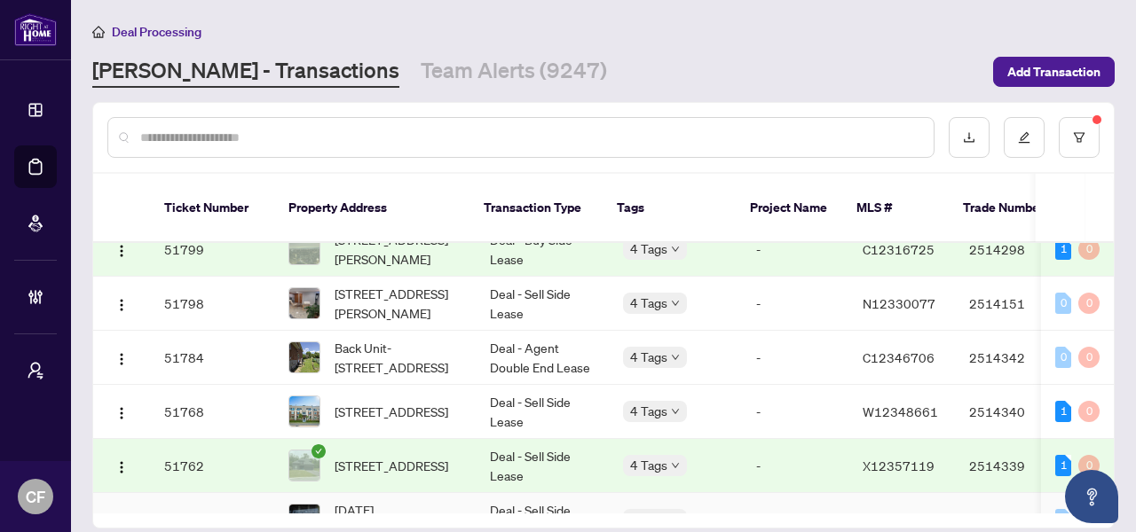
scroll to position [6456, 0]
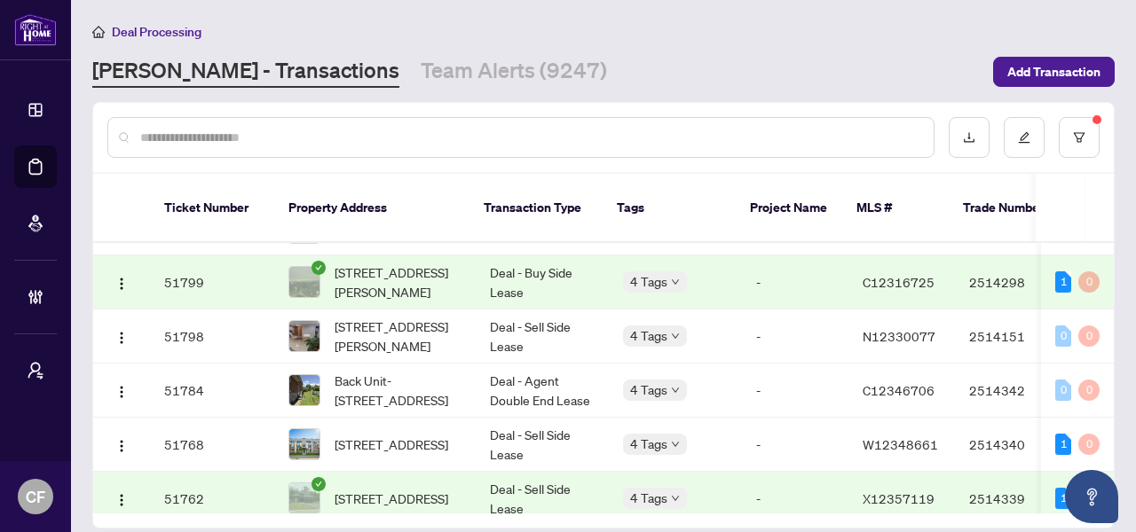
click at [555, 256] on td "Deal - Buy Side Lease" at bounding box center [542, 283] width 133 height 54
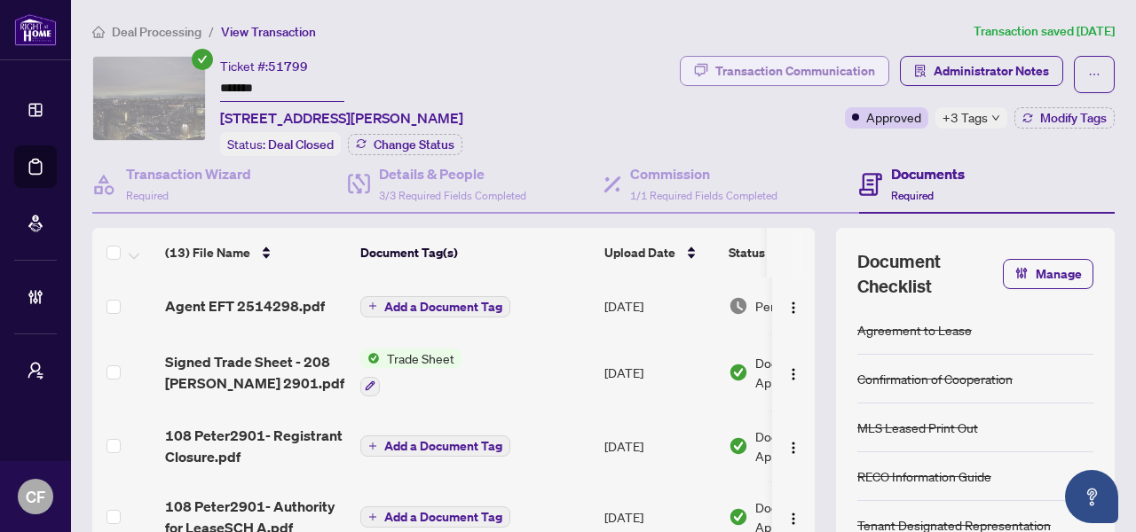
click at [792, 63] on div "Transaction Communication" at bounding box center [795, 71] width 160 height 28
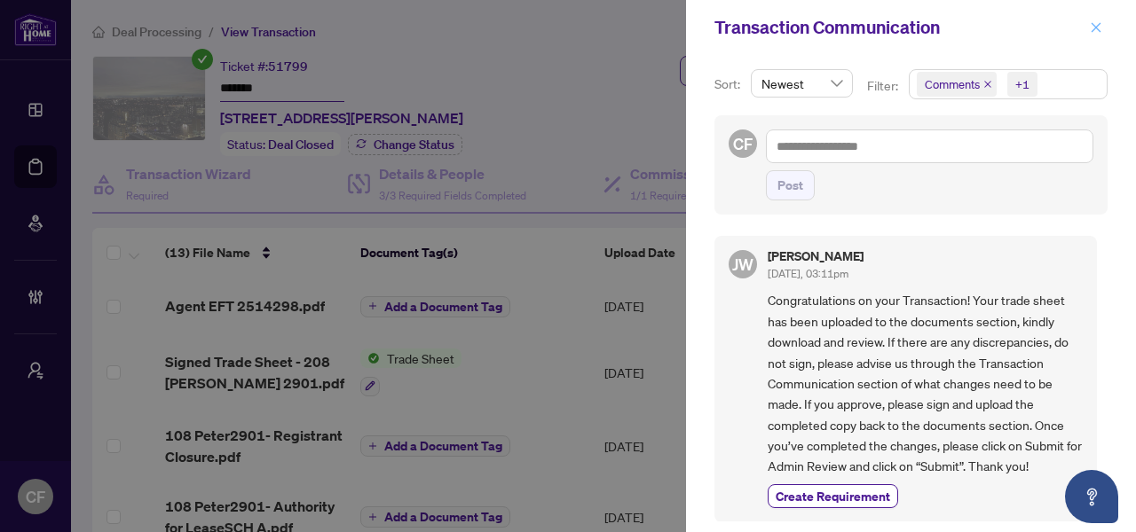
click at [1097, 25] on icon "close" at bounding box center [1096, 27] width 12 height 12
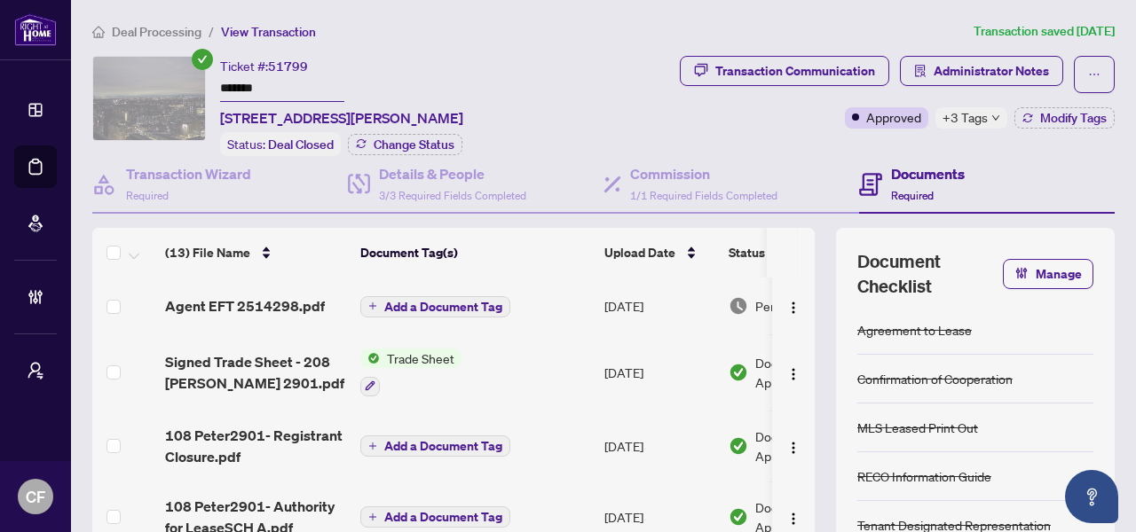
click at [163, 34] on span "Deal Processing" at bounding box center [157, 32] width 90 height 16
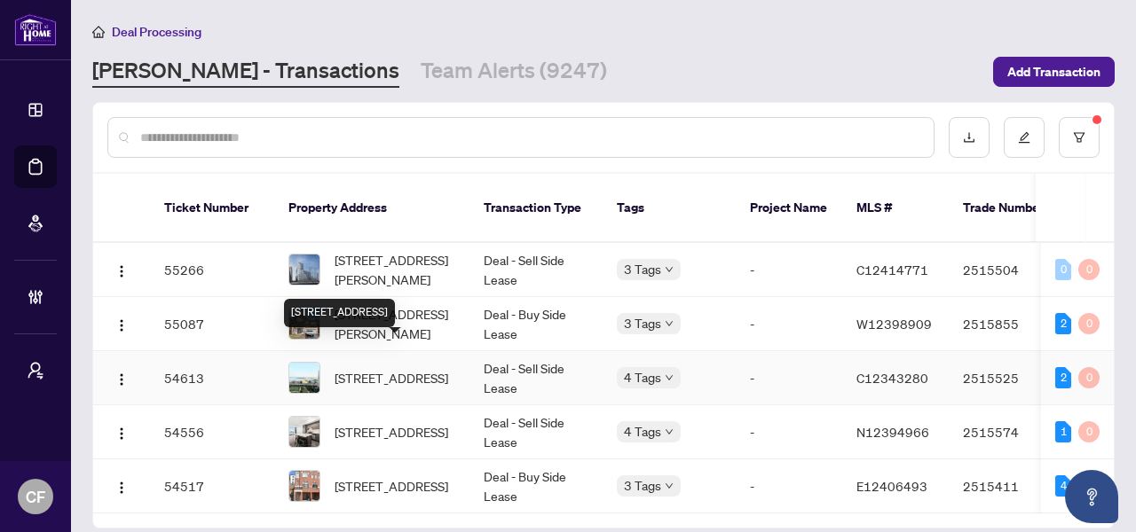
click at [349, 368] on span "[STREET_ADDRESS]" at bounding box center [392, 378] width 114 height 20
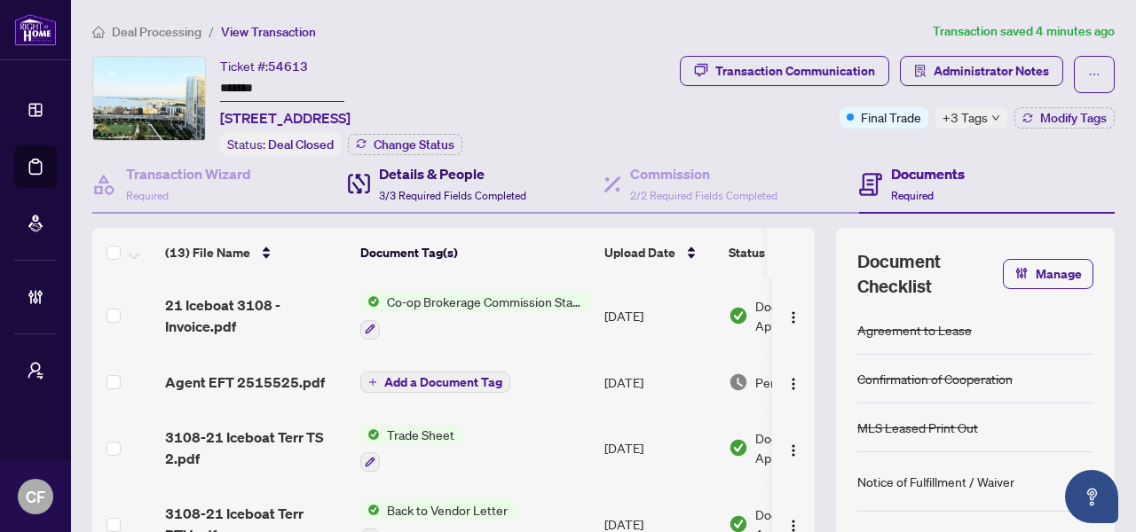
click at [425, 176] on h4 "Details & People" at bounding box center [452, 173] width 147 height 21
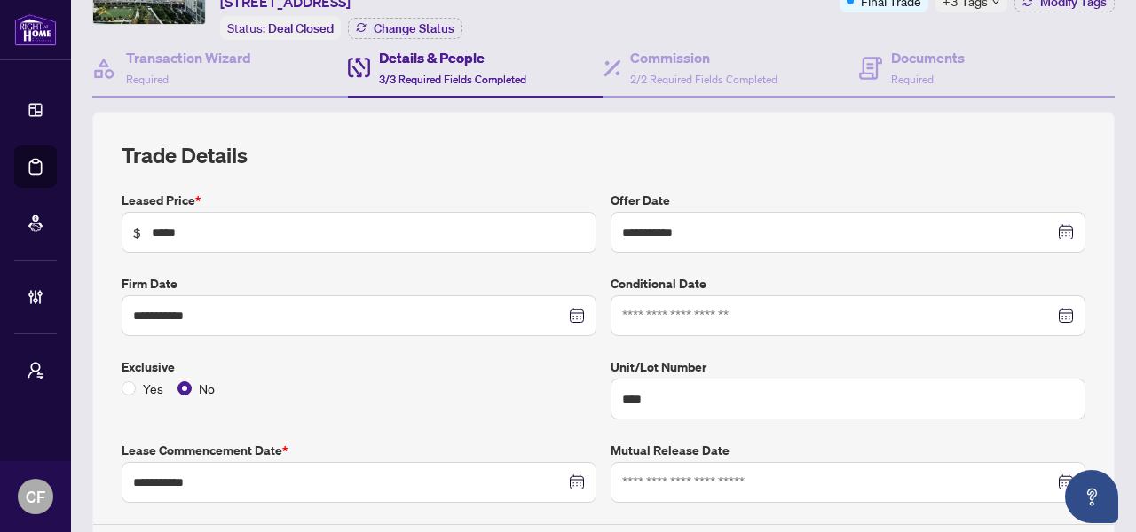
scroll to position [14, 0]
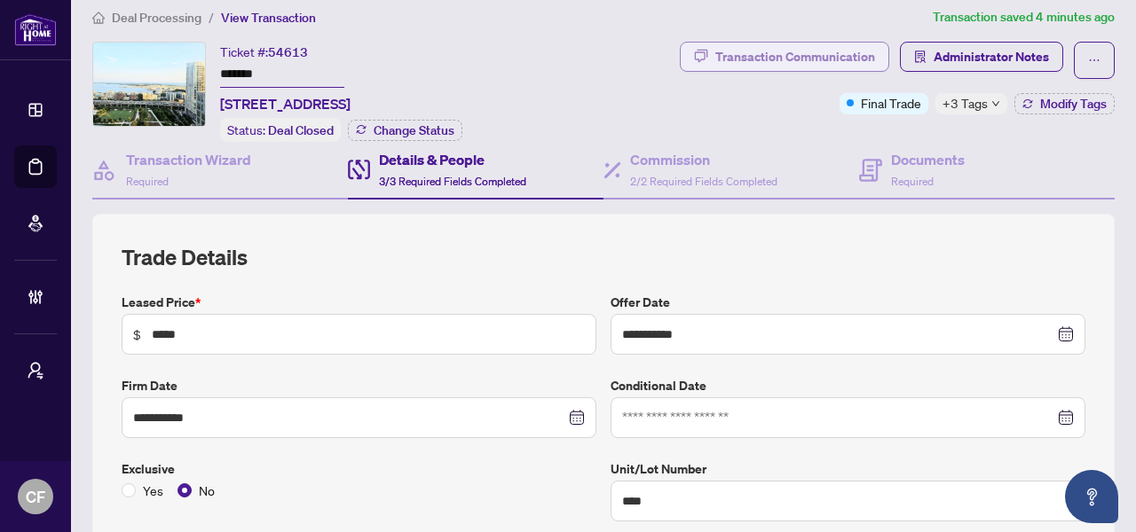
click at [824, 59] on div "Transaction Communication" at bounding box center [795, 57] width 160 height 28
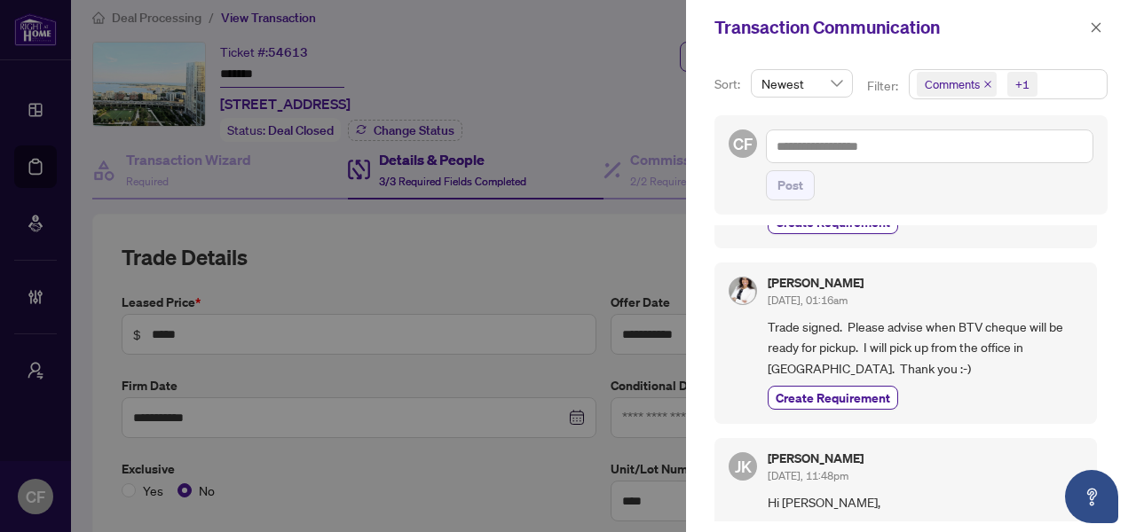
scroll to position [0, 0]
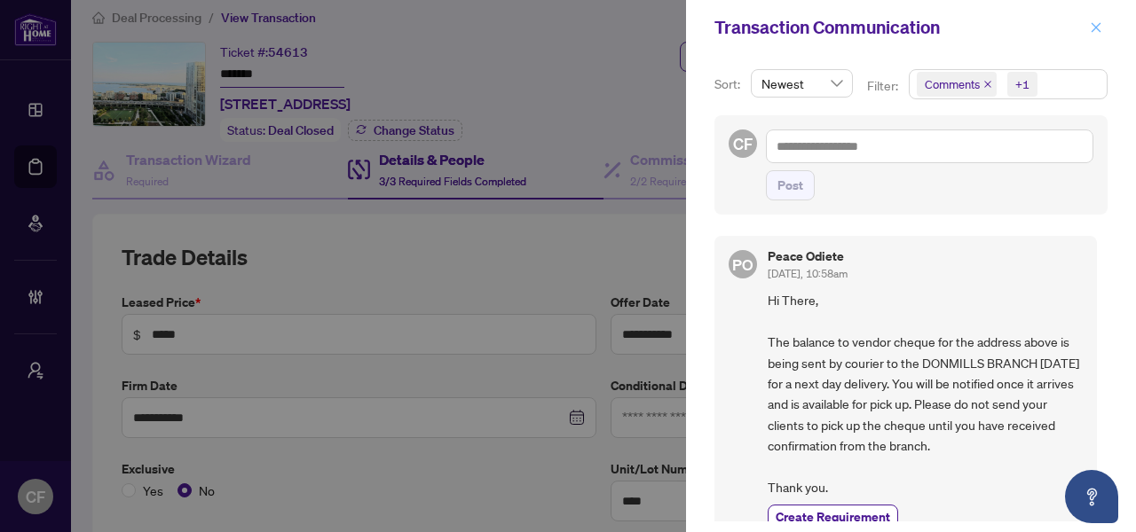
click at [1091, 28] on icon "close" at bounding box center [1096, 27] width 12 height 12
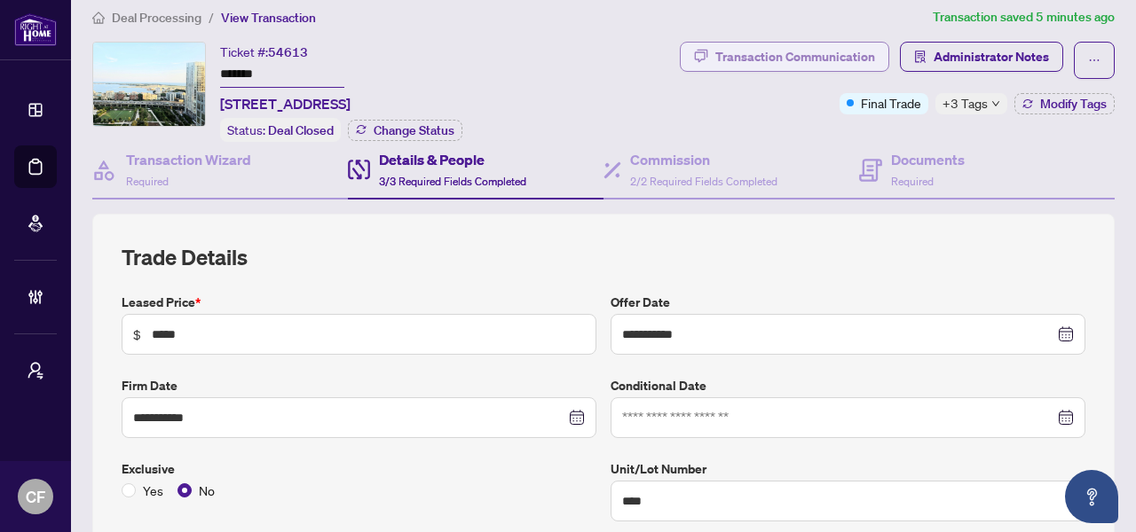
click at [823, 64] on div "Transaction Communication" at bounding box center [795, 57] width 160 height 28
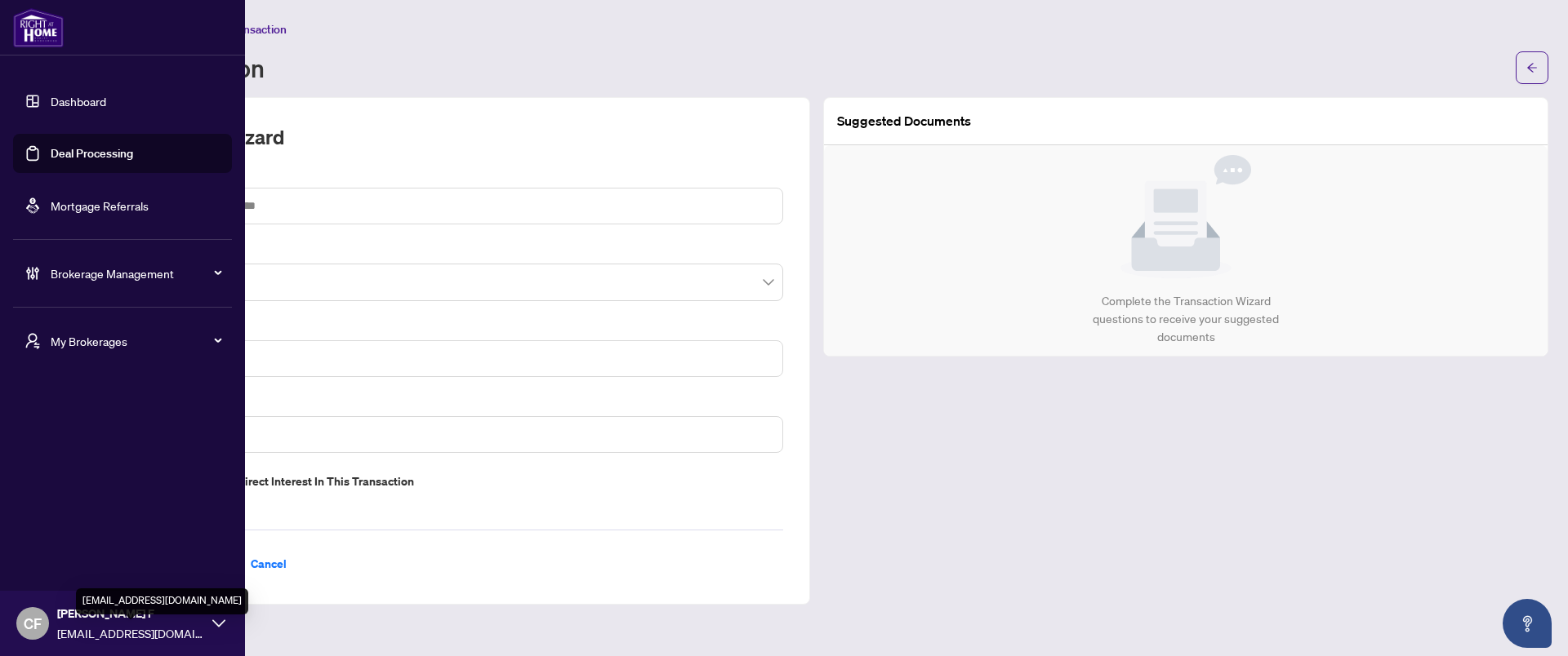
click at [131, 634] on span "[EMAIL_ADDRESS][DOMAIN_NAME]" at bounding box center [131, 634] width 147 height 18
click at [57, 570] on span "Logout" at bounding box center [65, 560] width 37 height 26
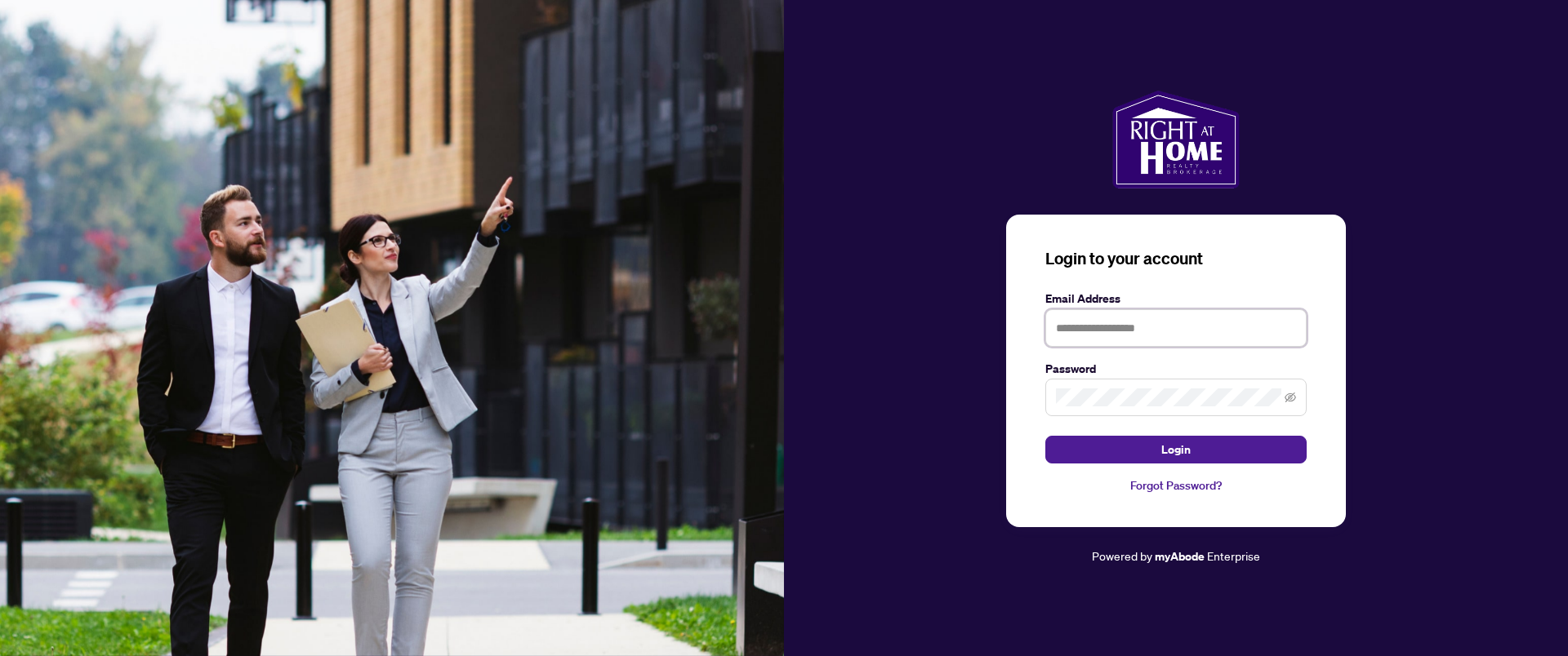
type input "**********"
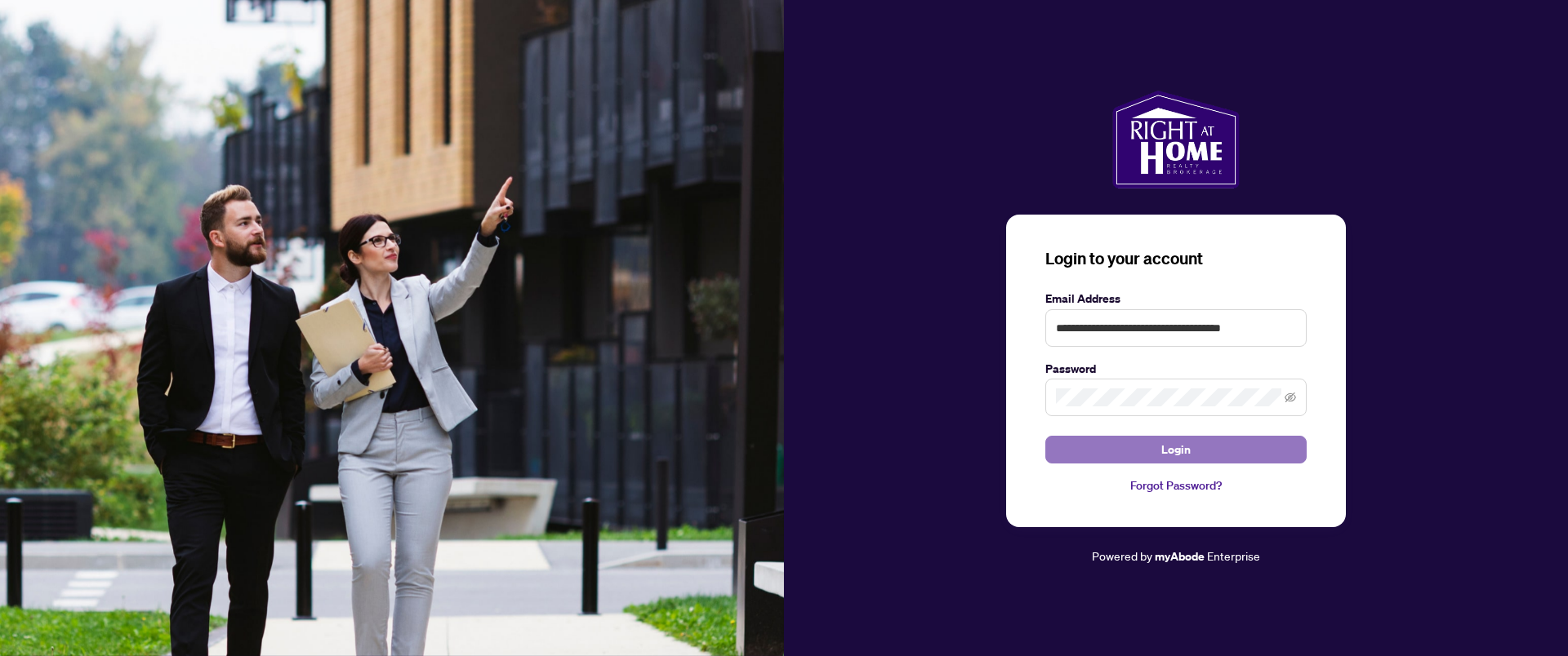
click at [1239, 453] on button "Login" at bounding box center [1176, 450] width 261 height 28
